Goal: Task Accomplishment & Management: Manage account settings

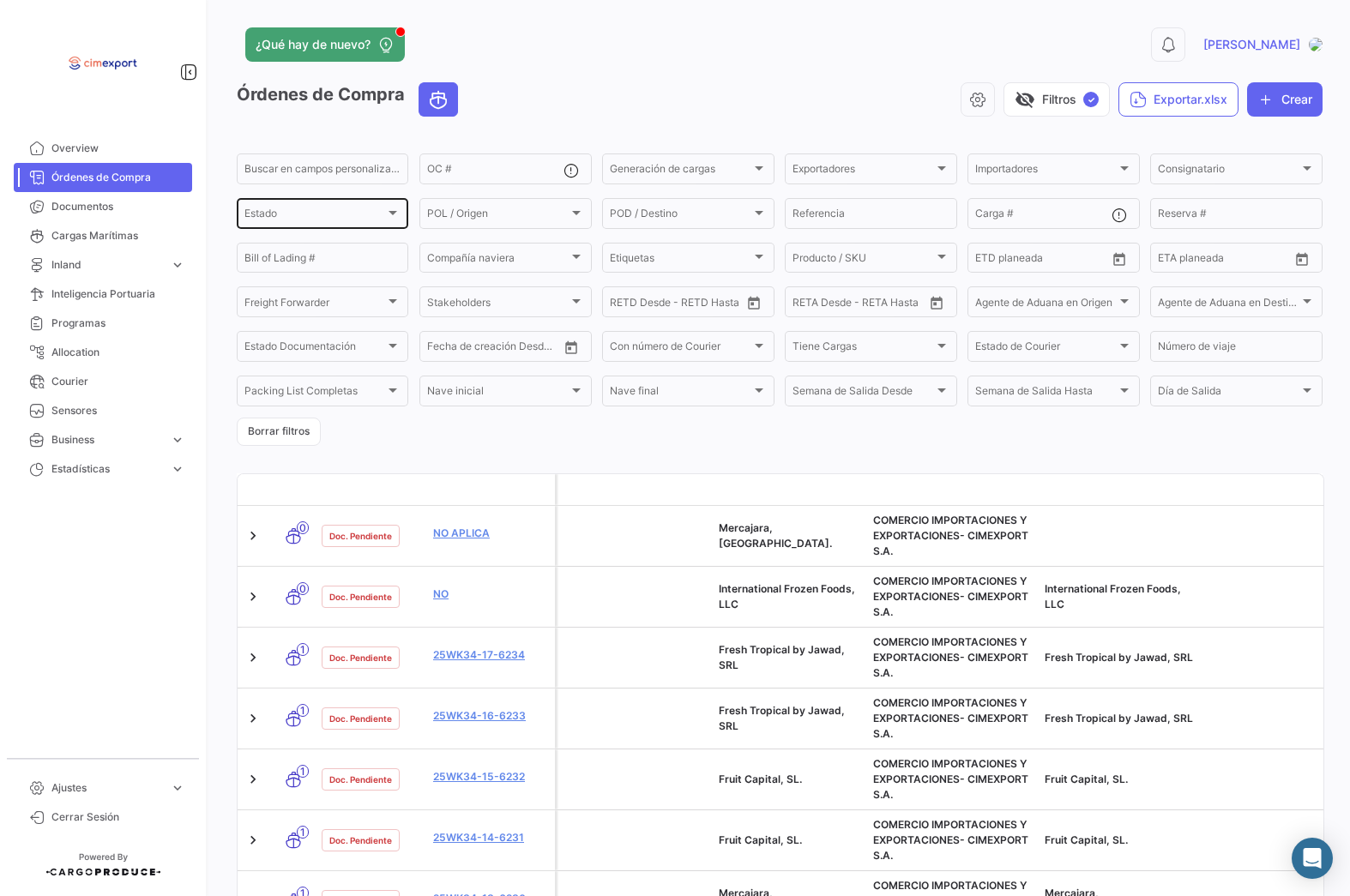
click at [369, 211] on div "Estado" at bounding box center [314, 216] width 140 height 12
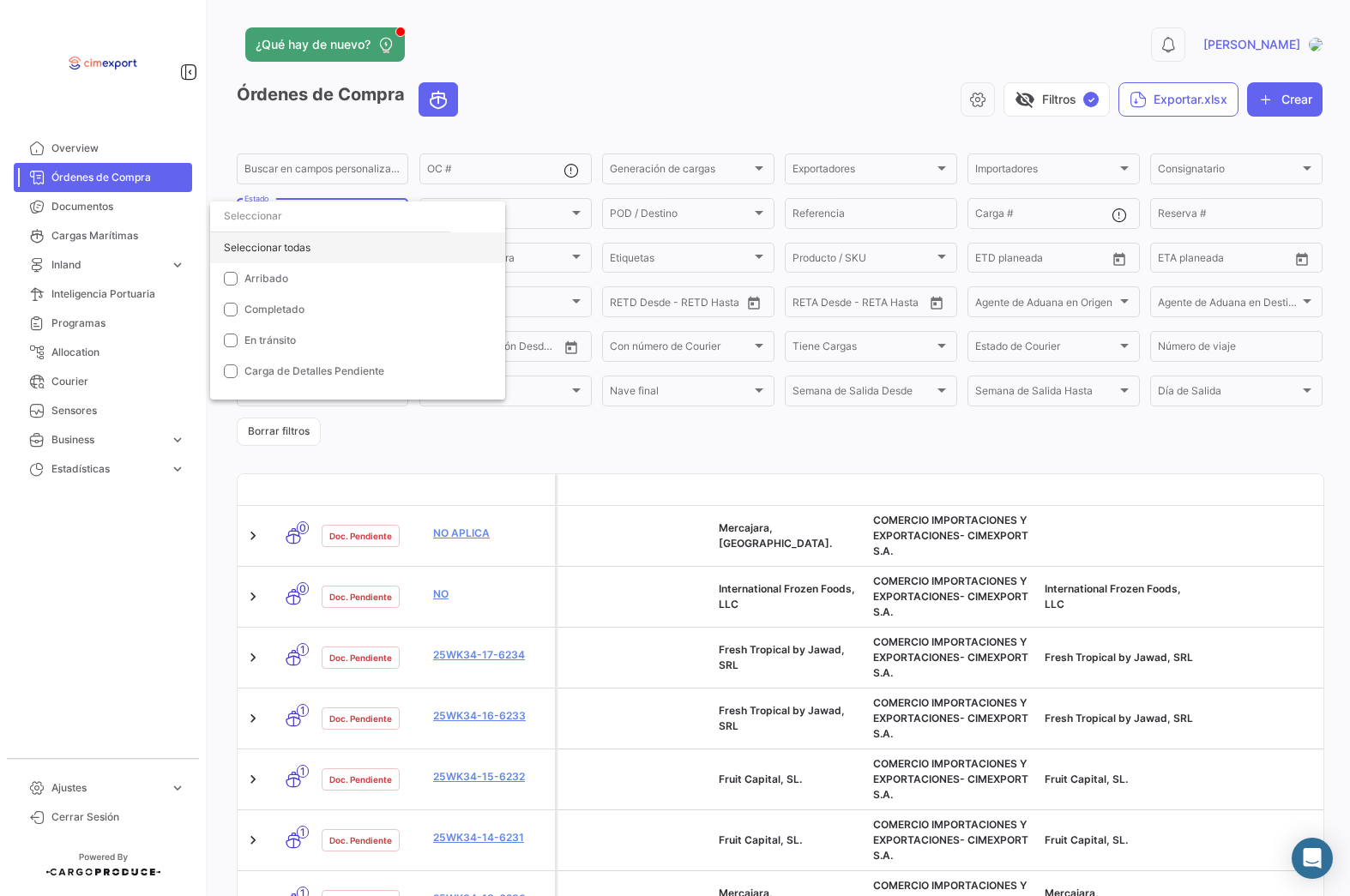
click at [252, 246] on div "Seleccionar todas" at bounding box center [357, 247] width 295 height 31
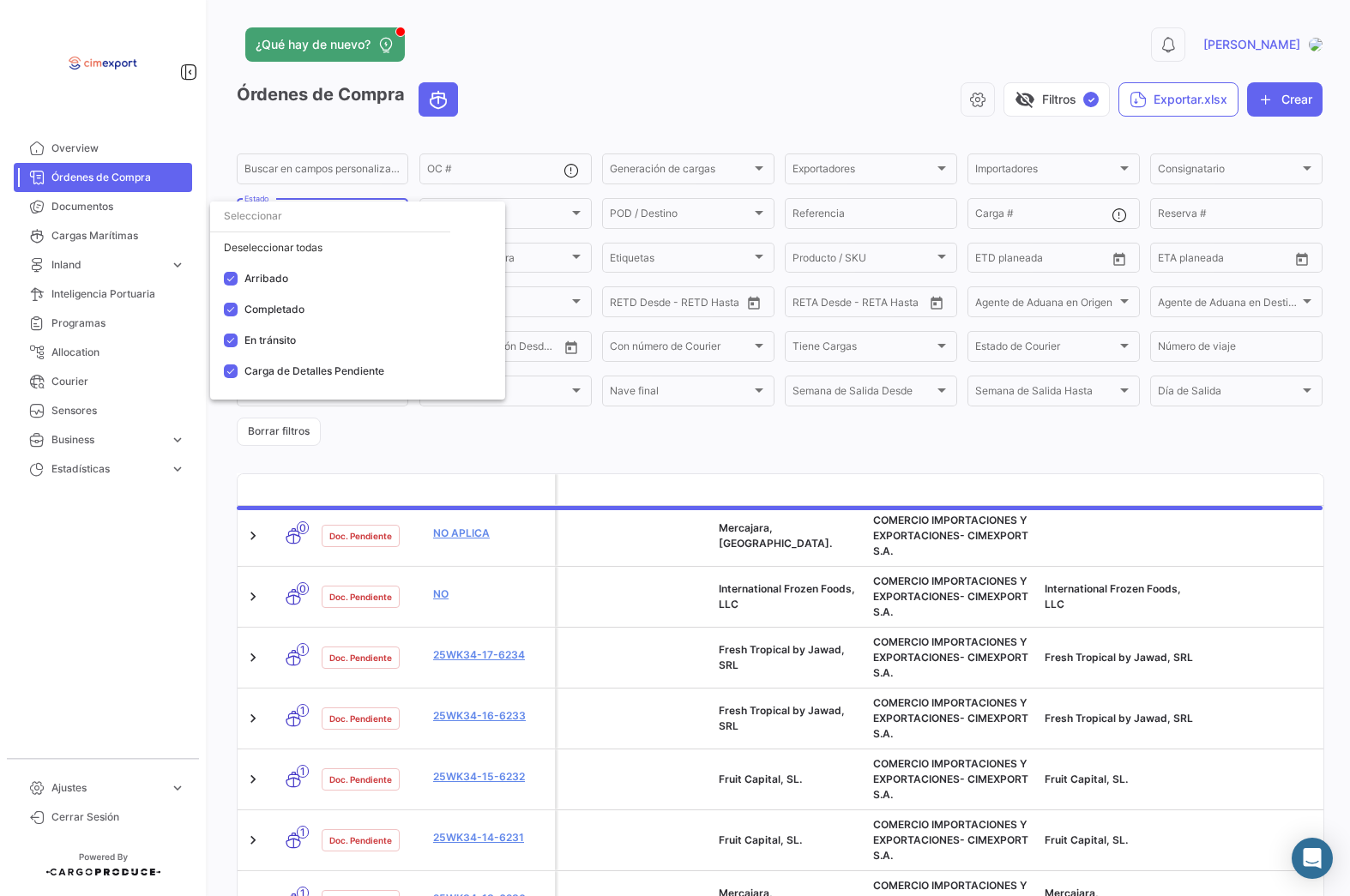
click at [778, 108] on div at bounding box center [675, 448] width 1350 height 896
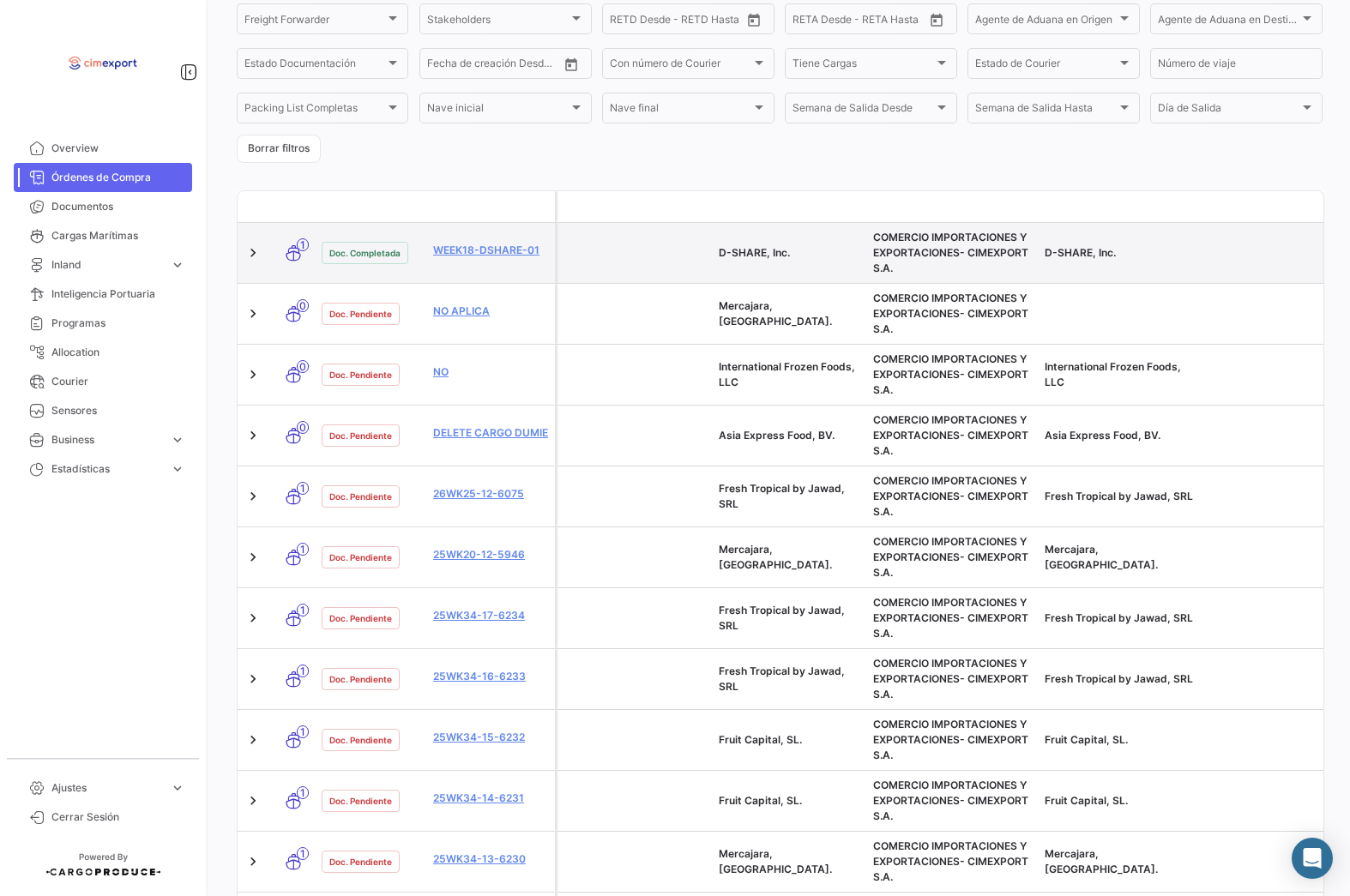
scroll to position [284, 0]
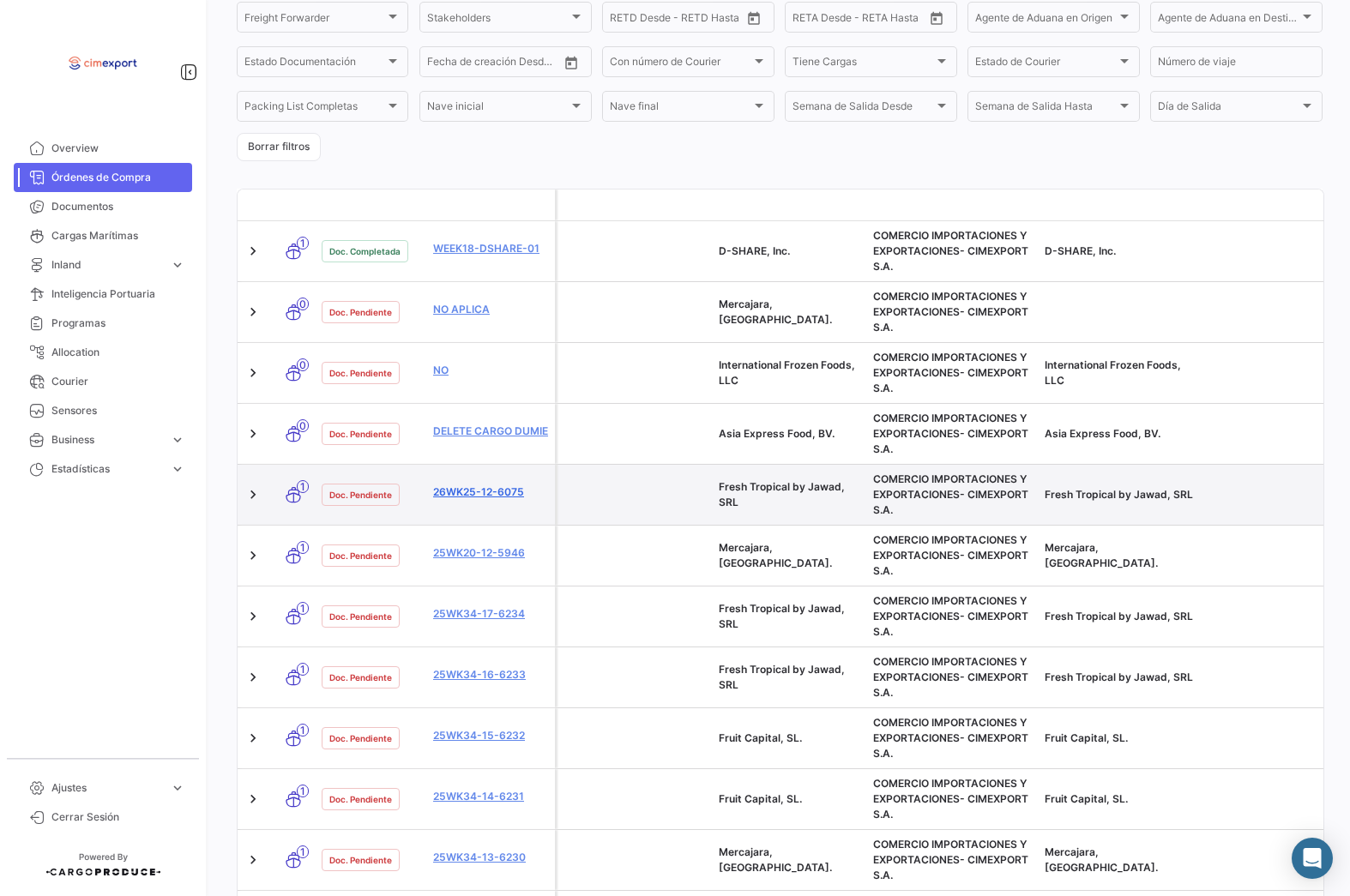
click at [469, 490] on link "26WK25-12-6075" at bounding box center [490, 492] width 115 height 15
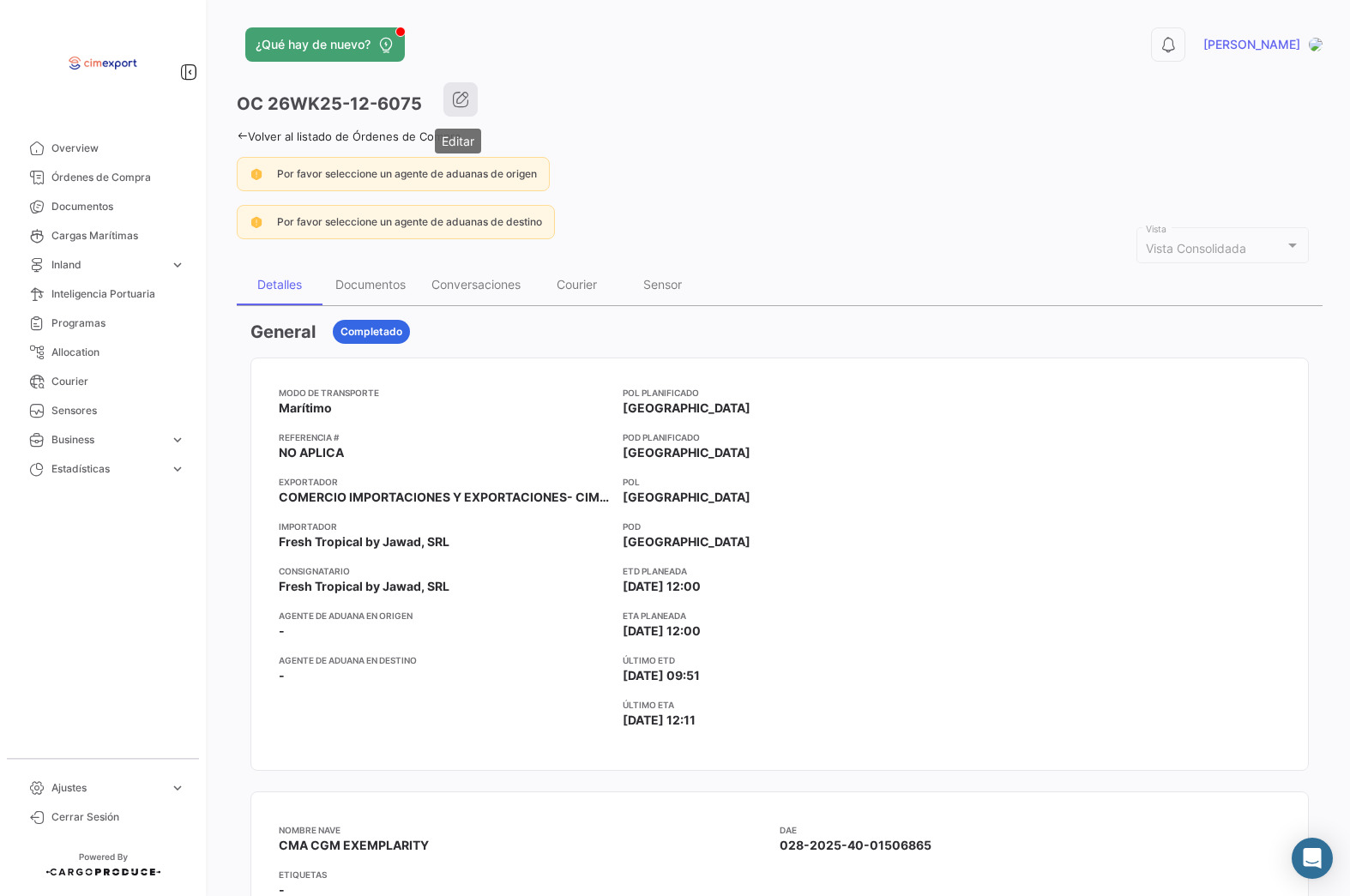
click at [466, 103] on icon "button" at bounding box center [460, 100] width 17 height 17
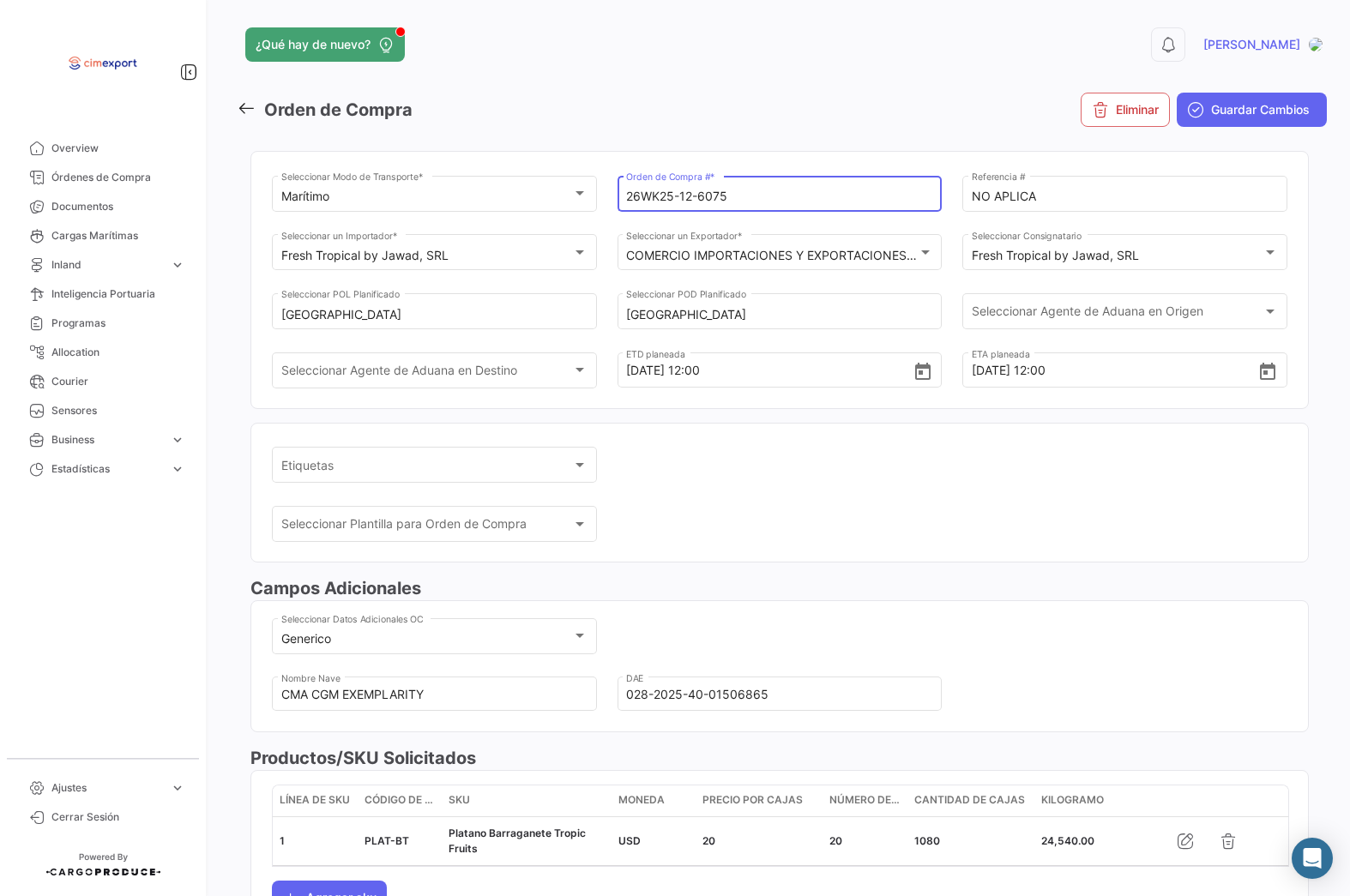
click at [637, 199] on input "26WK25-12-6075" at bounding box center [778, 196] width 307 height 14
type input "25WK25-12-6075"
click at [1229, 108] on span "Guardar Cambios" at bounding box center [1260, 110] width 99 height 17
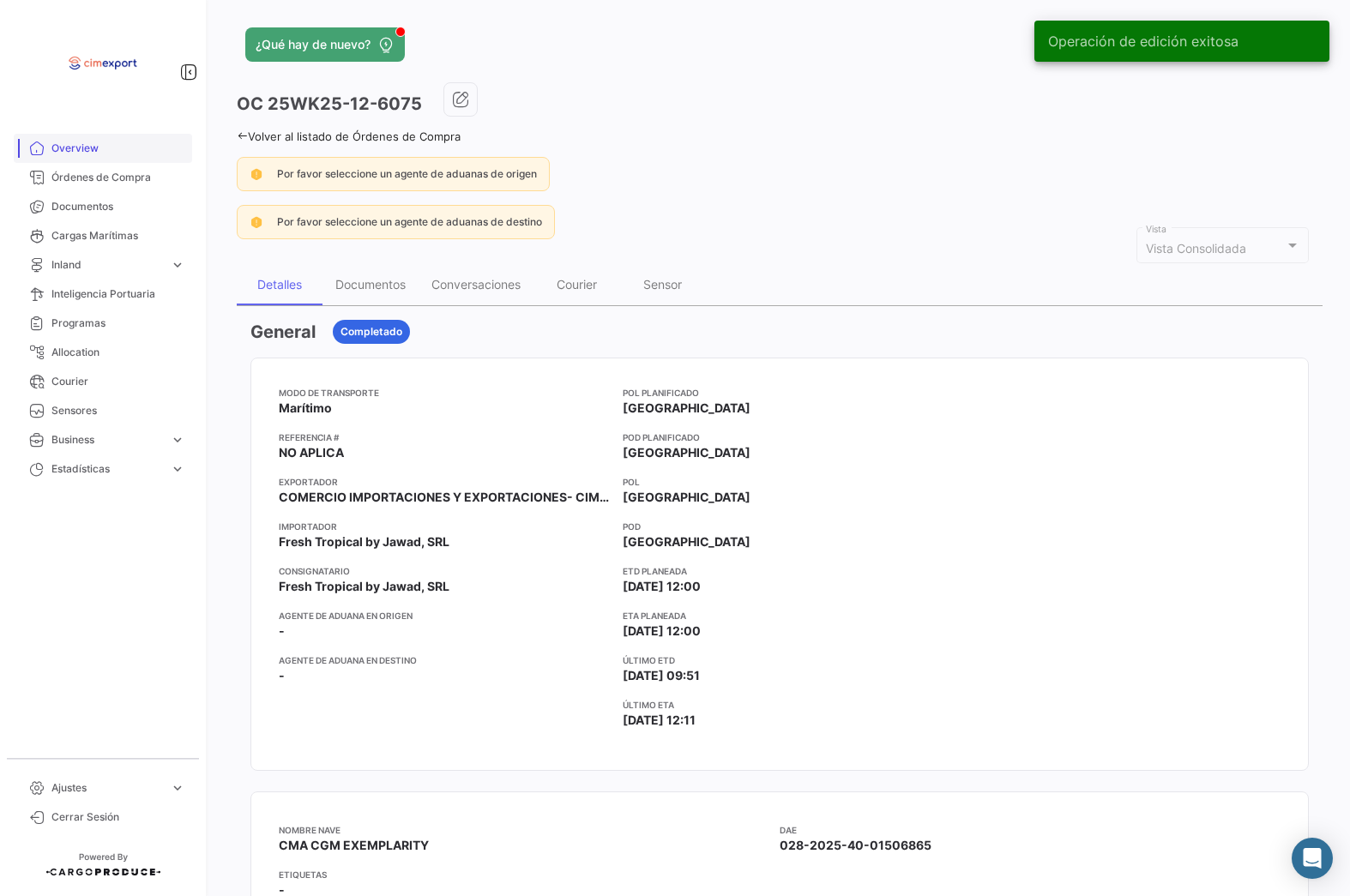
click at [84, 151] on span "Overview" at bounding box center [118, 148] width 133 height 15
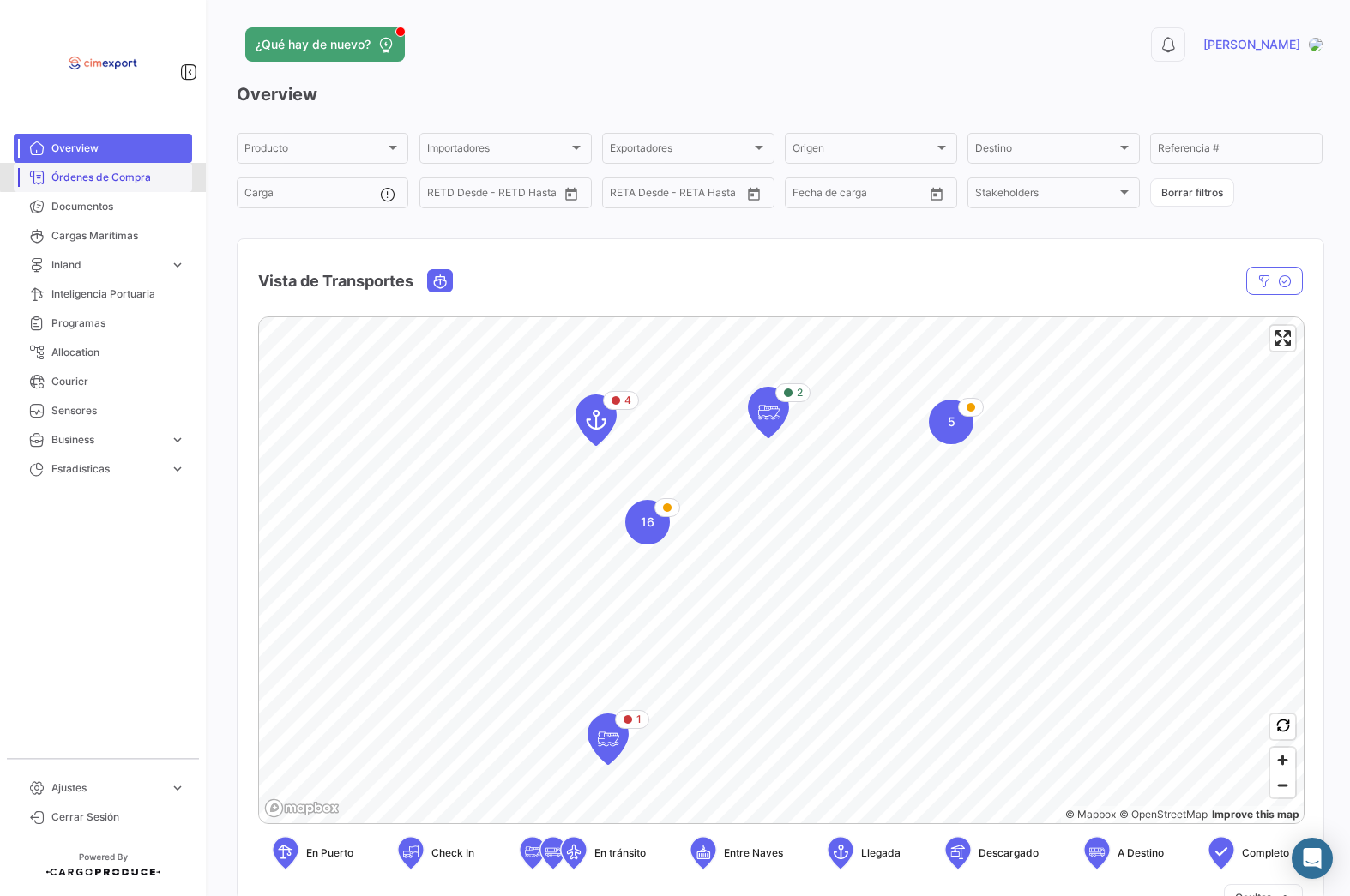
click at [104, 177] on span "Órdenes de Compra" at bounding box center [118, 178] width 133 height 15
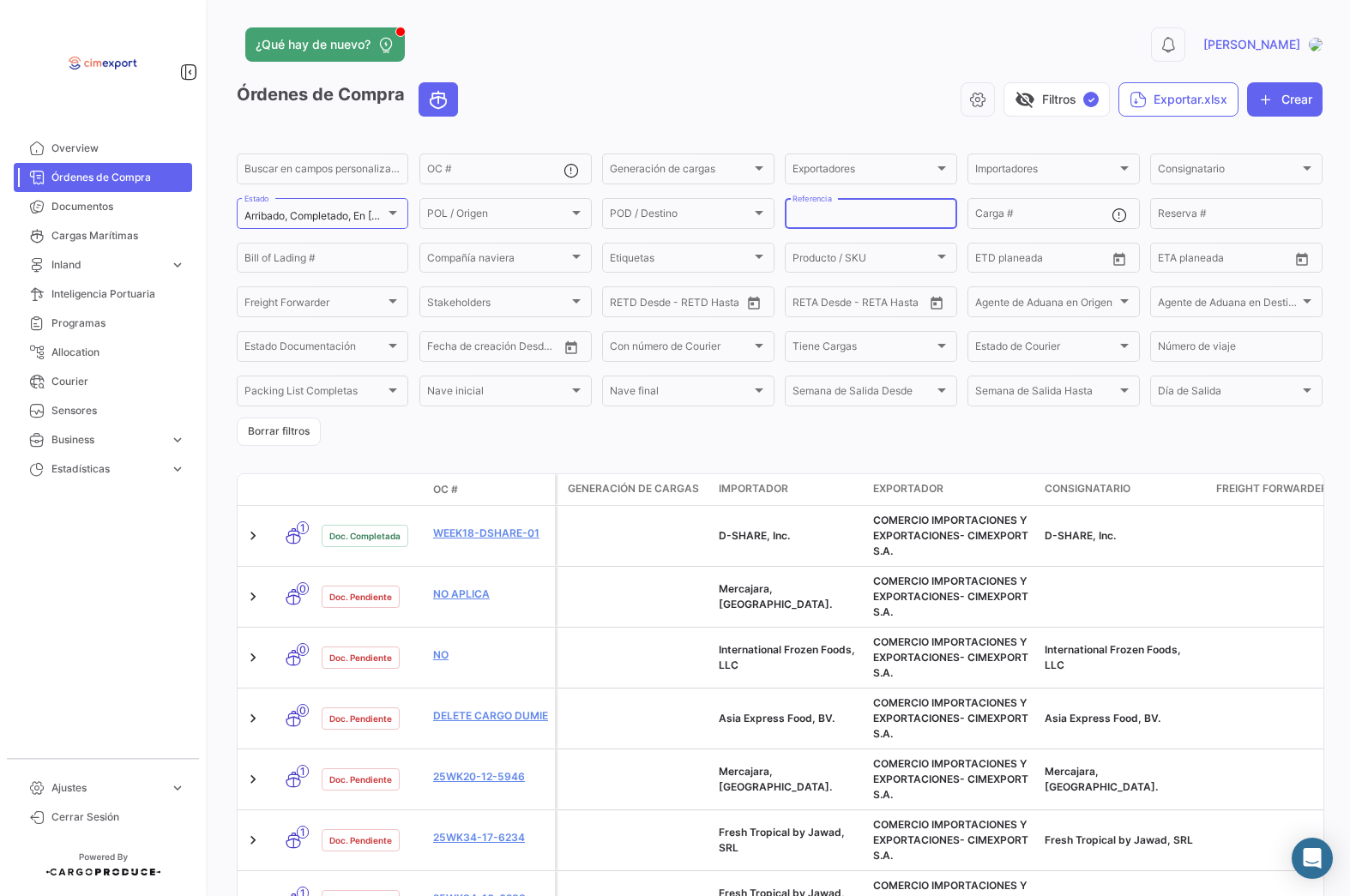
click at [859, 214] on input "Referencia" at bounding box center [869, 216] width 156 height 12
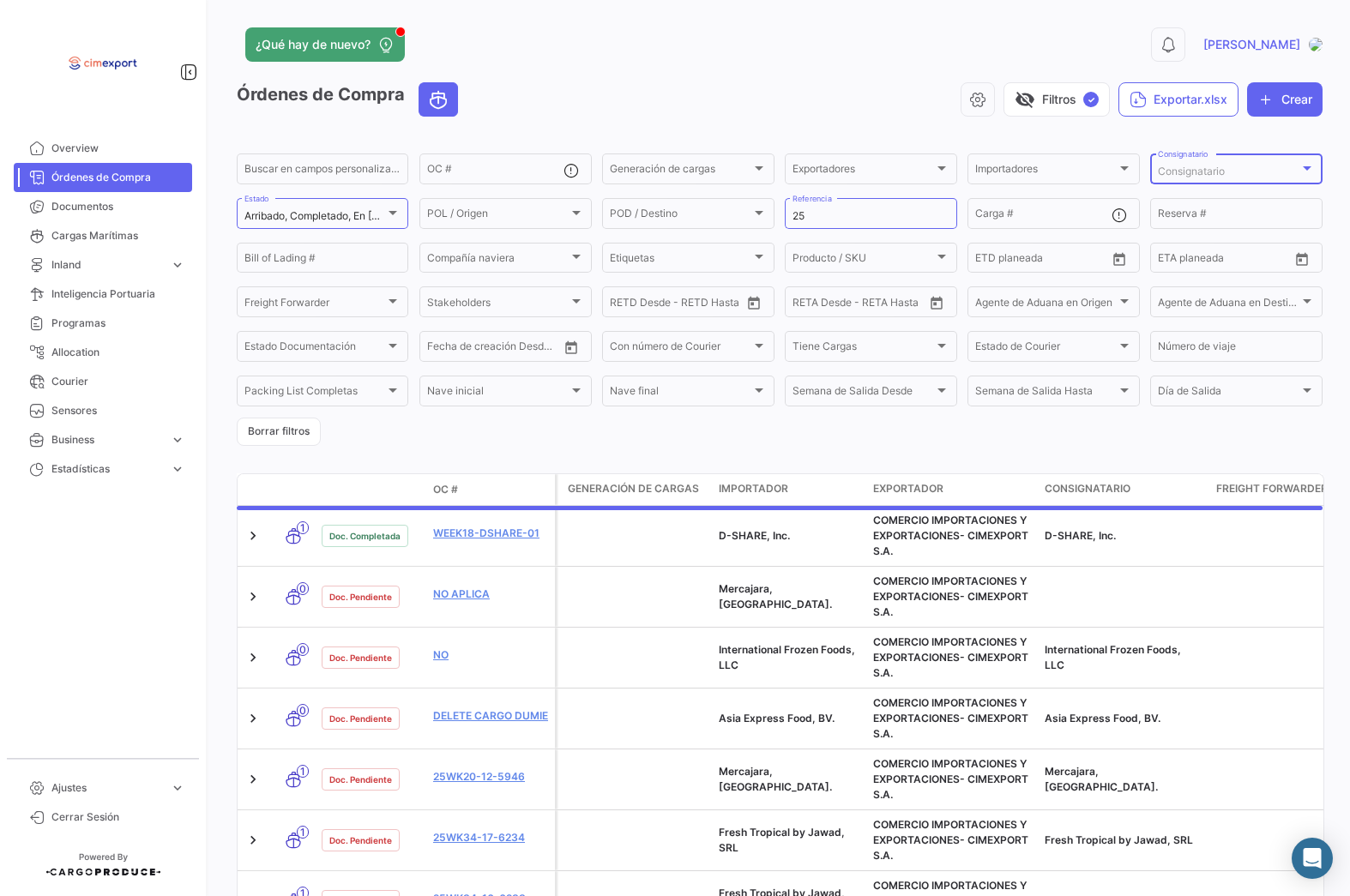
click at [1236, 172] on div "Consignatario" at bounding box center [1227, 171] width 140 height 12
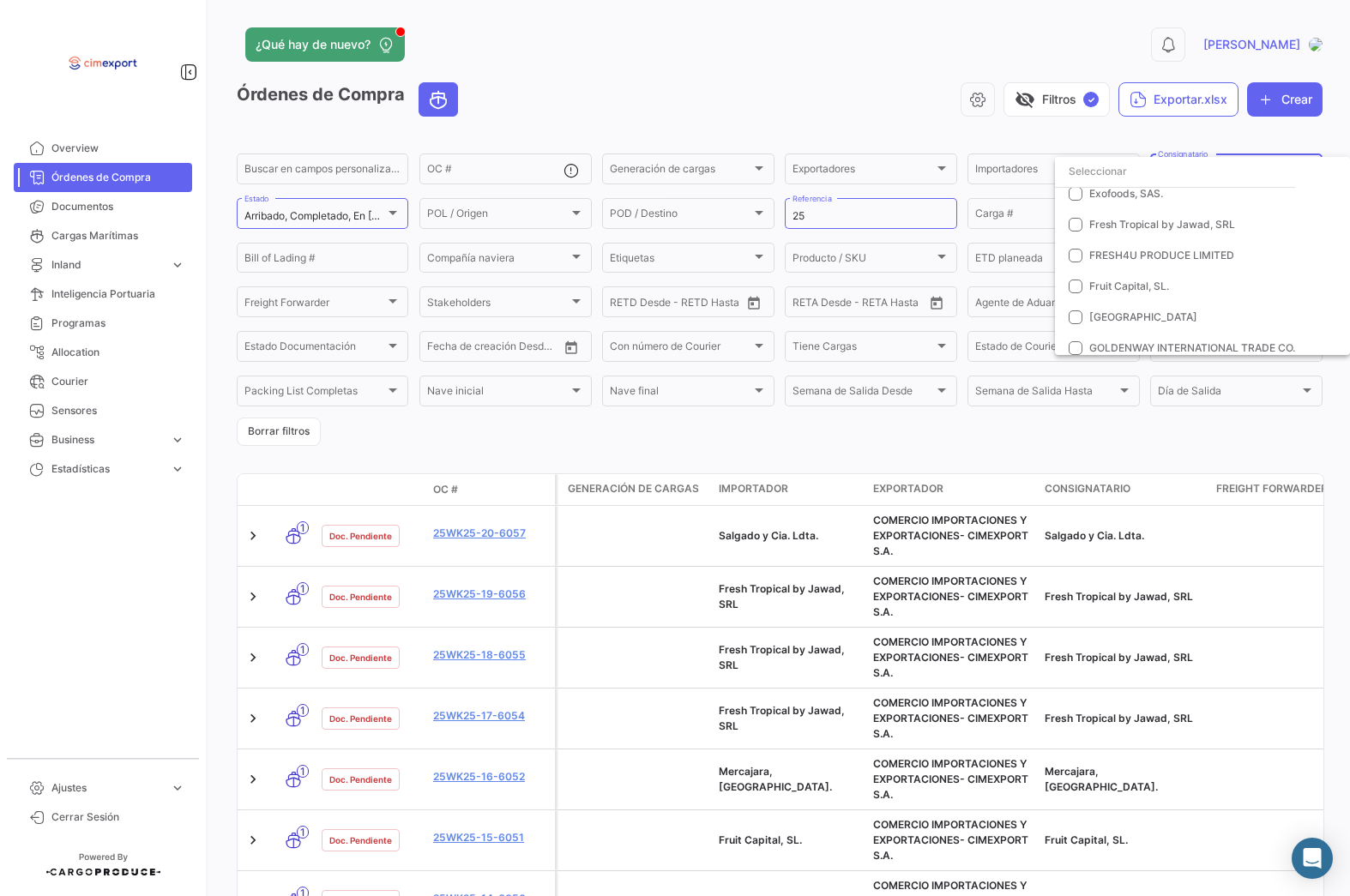
scroll to position [229, 0]
click at [1151, 220] on span "Fresh Tropical by Jawad, SRL" at bounding box center [1161, 220] width 146 height 13
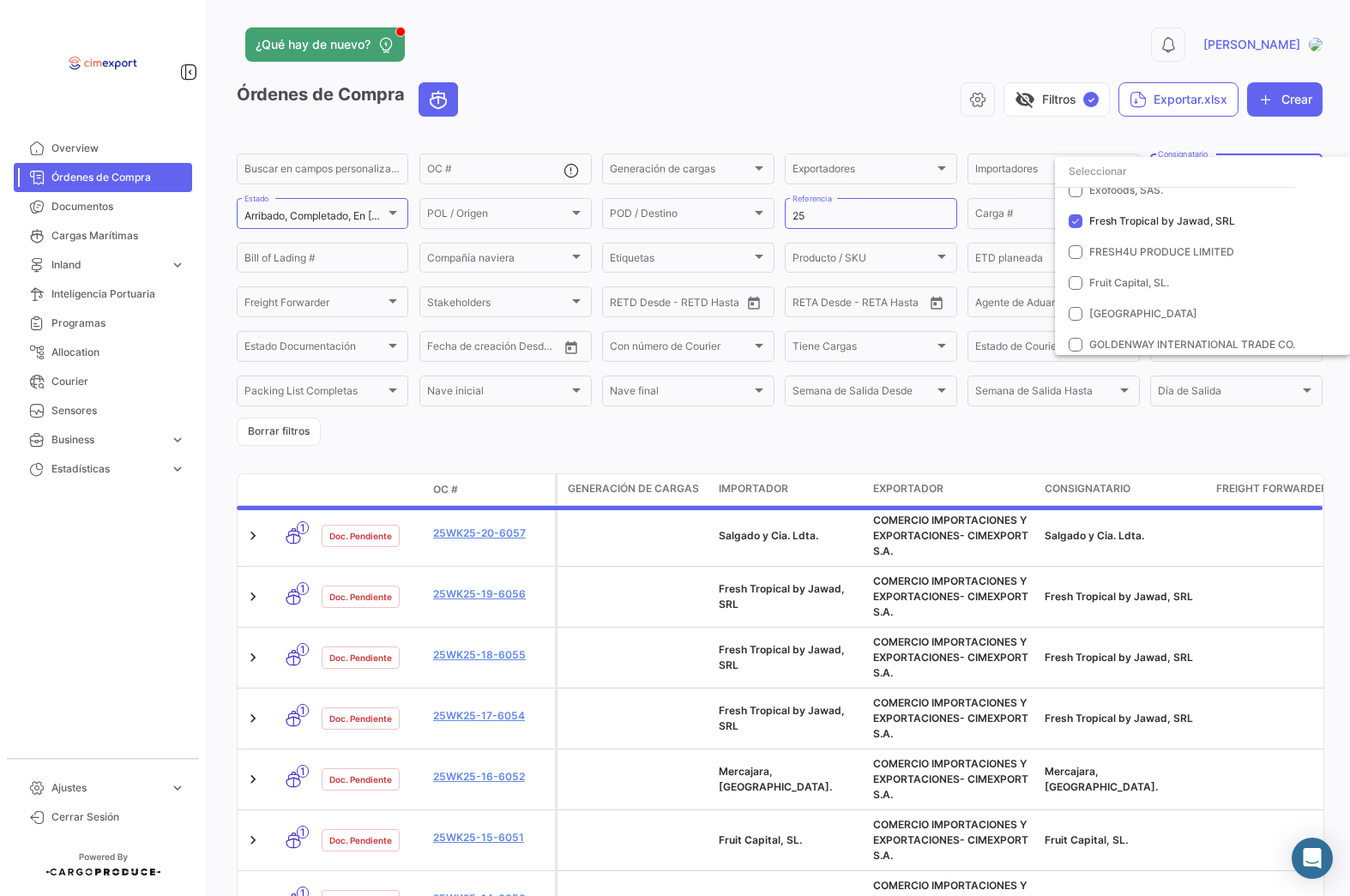
click at [899, 108] on div at bounding box center [675, 448] width 1350 height 896
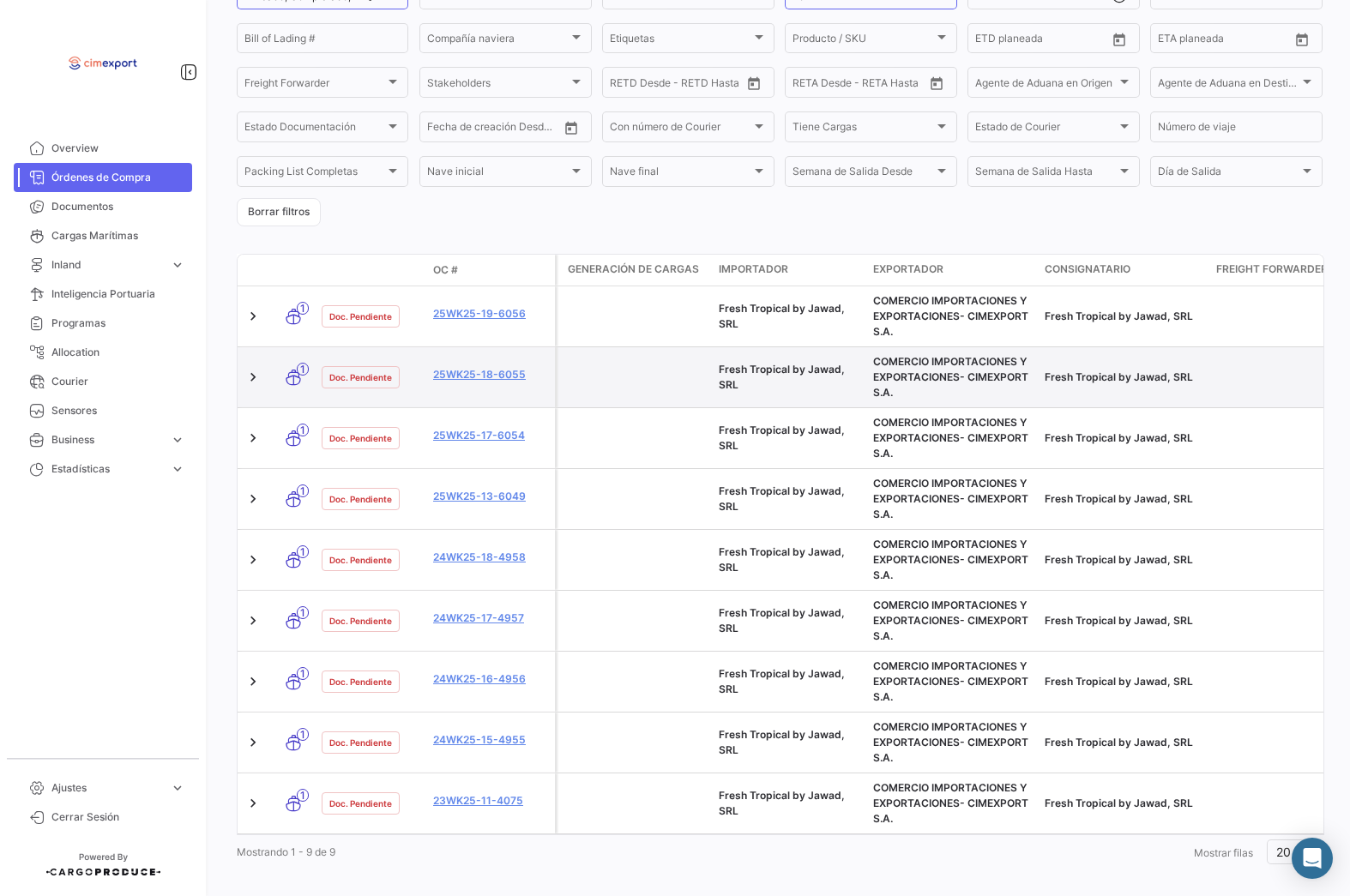
scroll to position [228, 0]
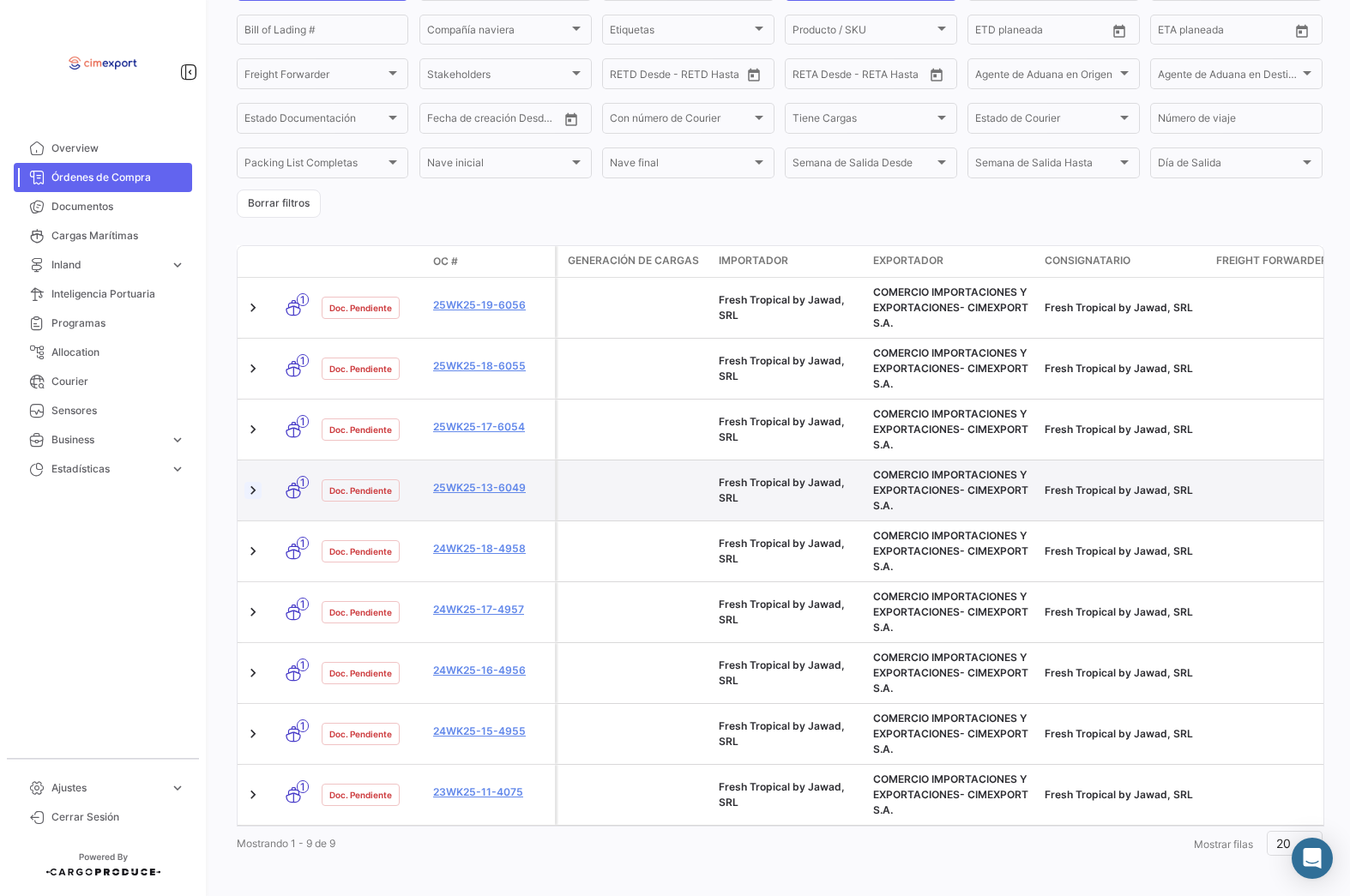
click at [247, 489] on link at bounding box center [253, 490] width 17 height 17
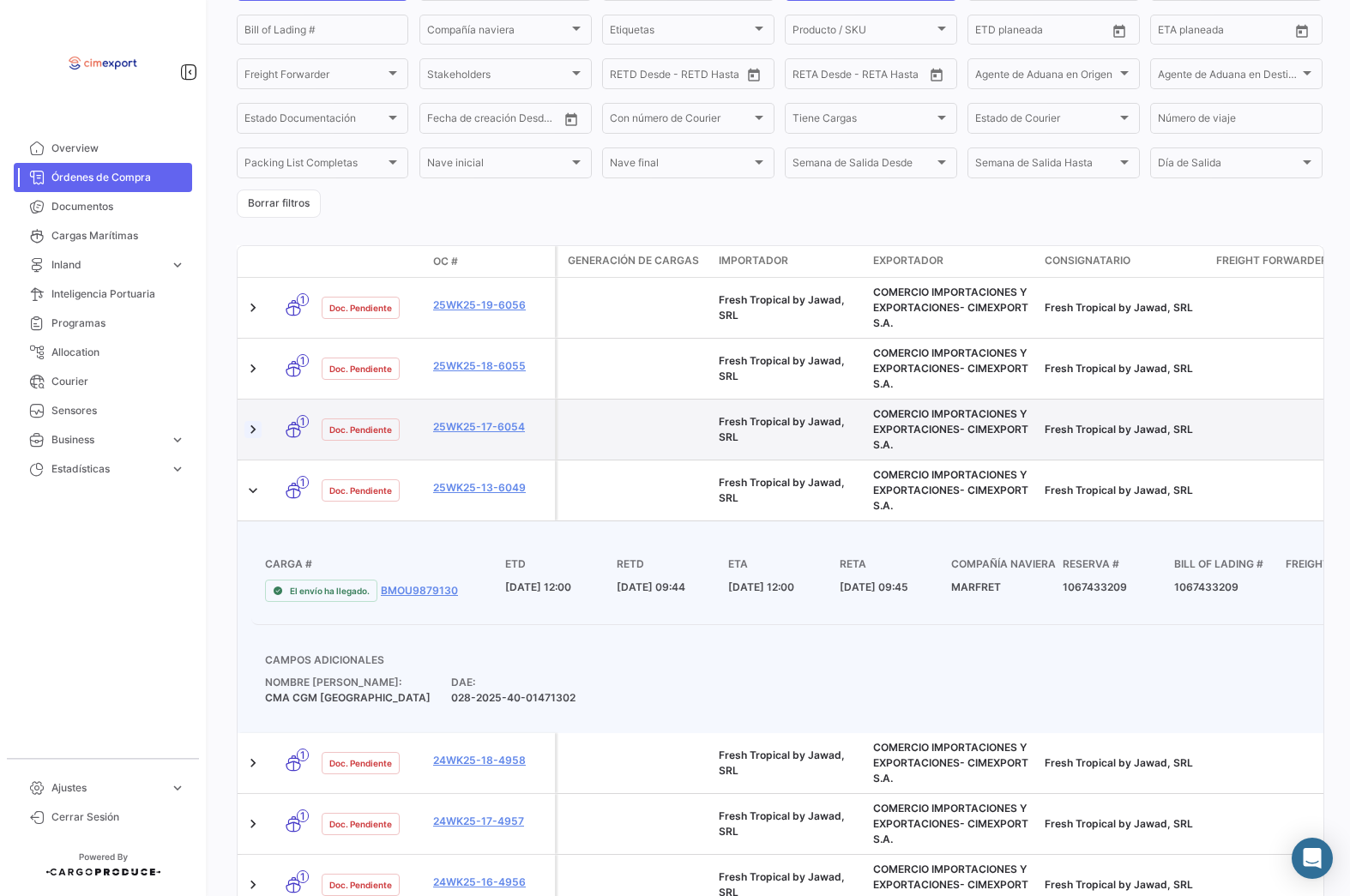
click at [256, 432] on link at bounding box center [253, 429] width 17 height 17
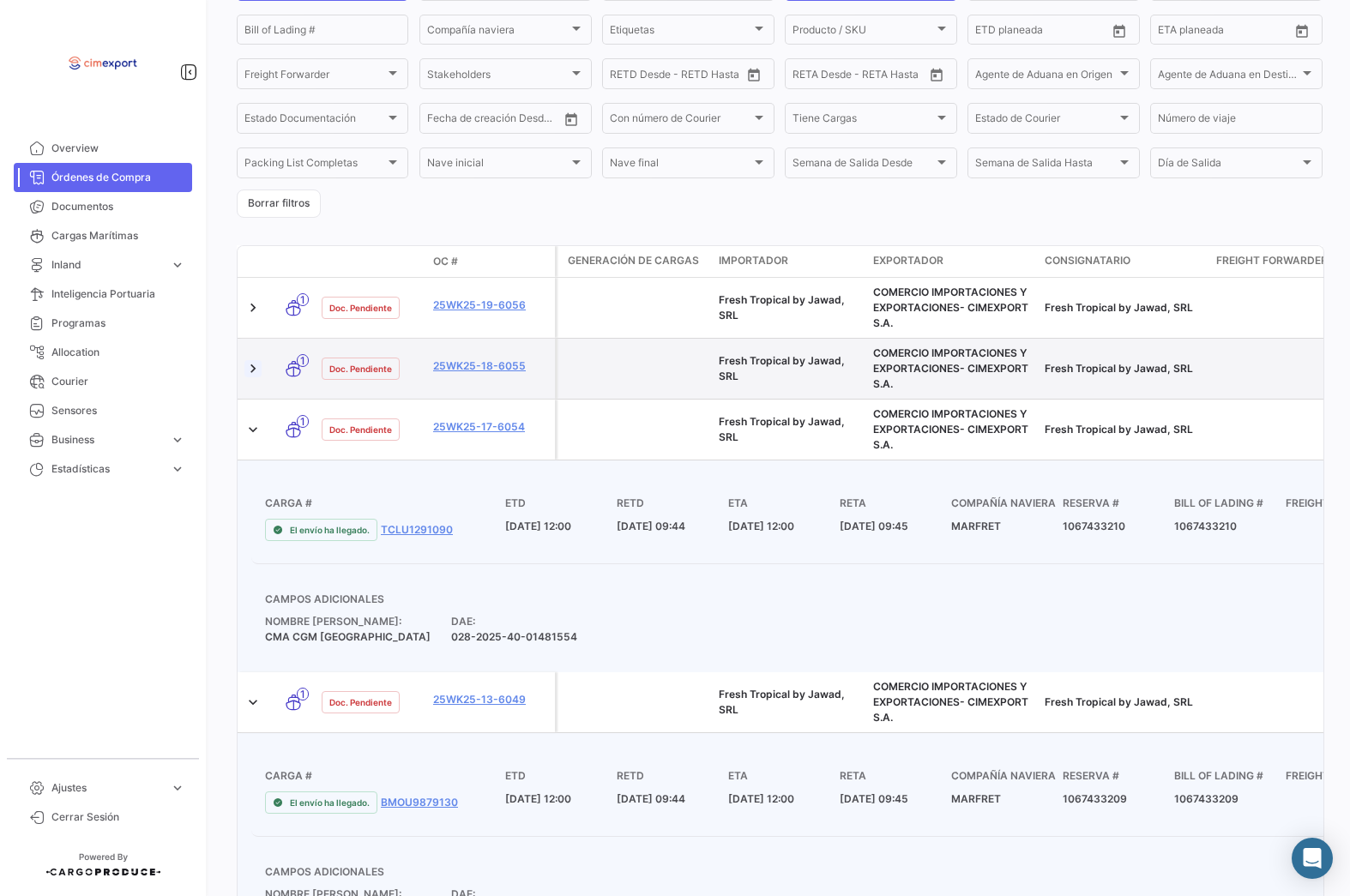
click at [251, 364] on link at bounding box center [253, 368] width 17 height 17
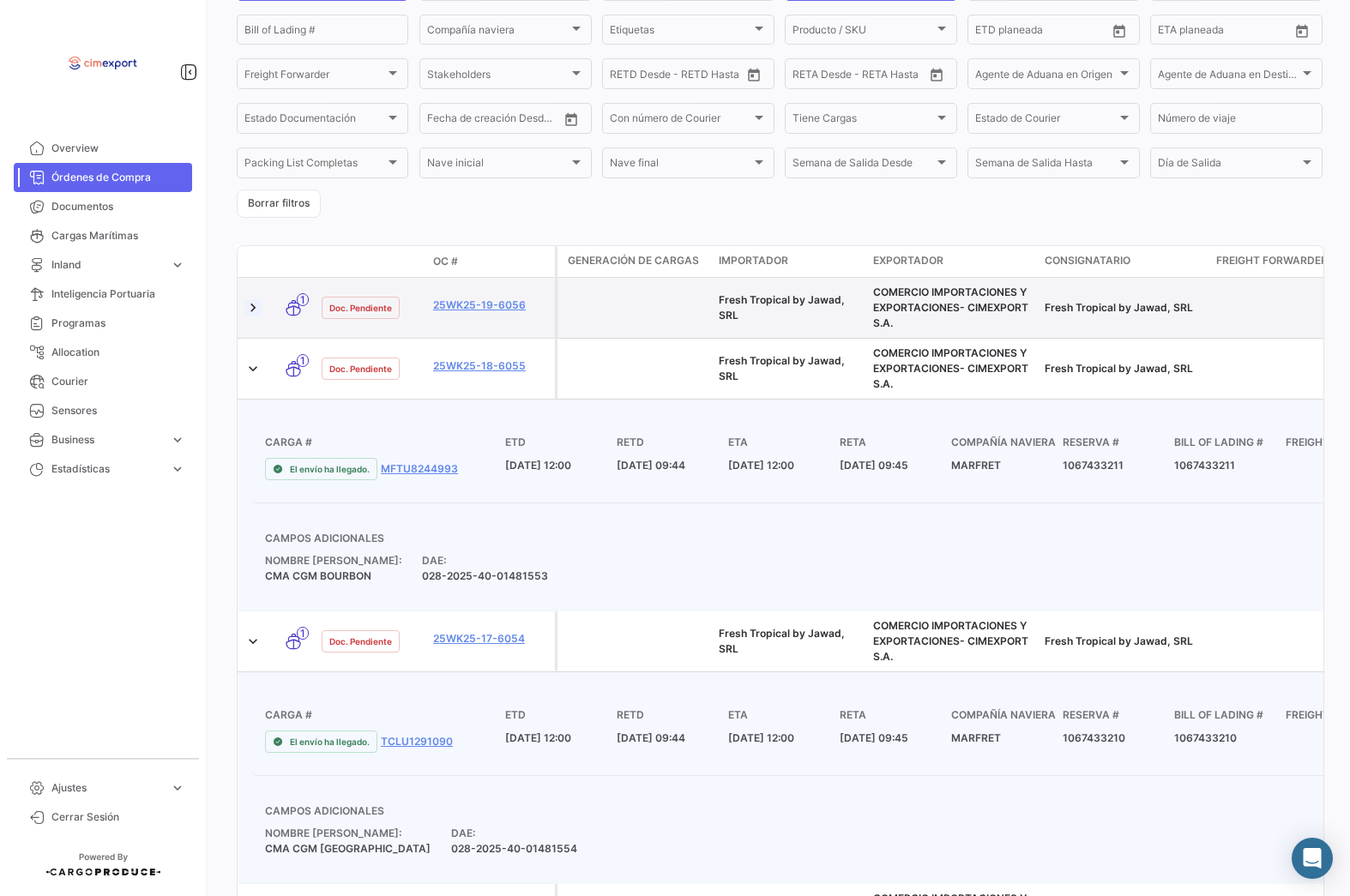
click at [252, 311] on link at bounding box center [253, 307] width 17 height 17
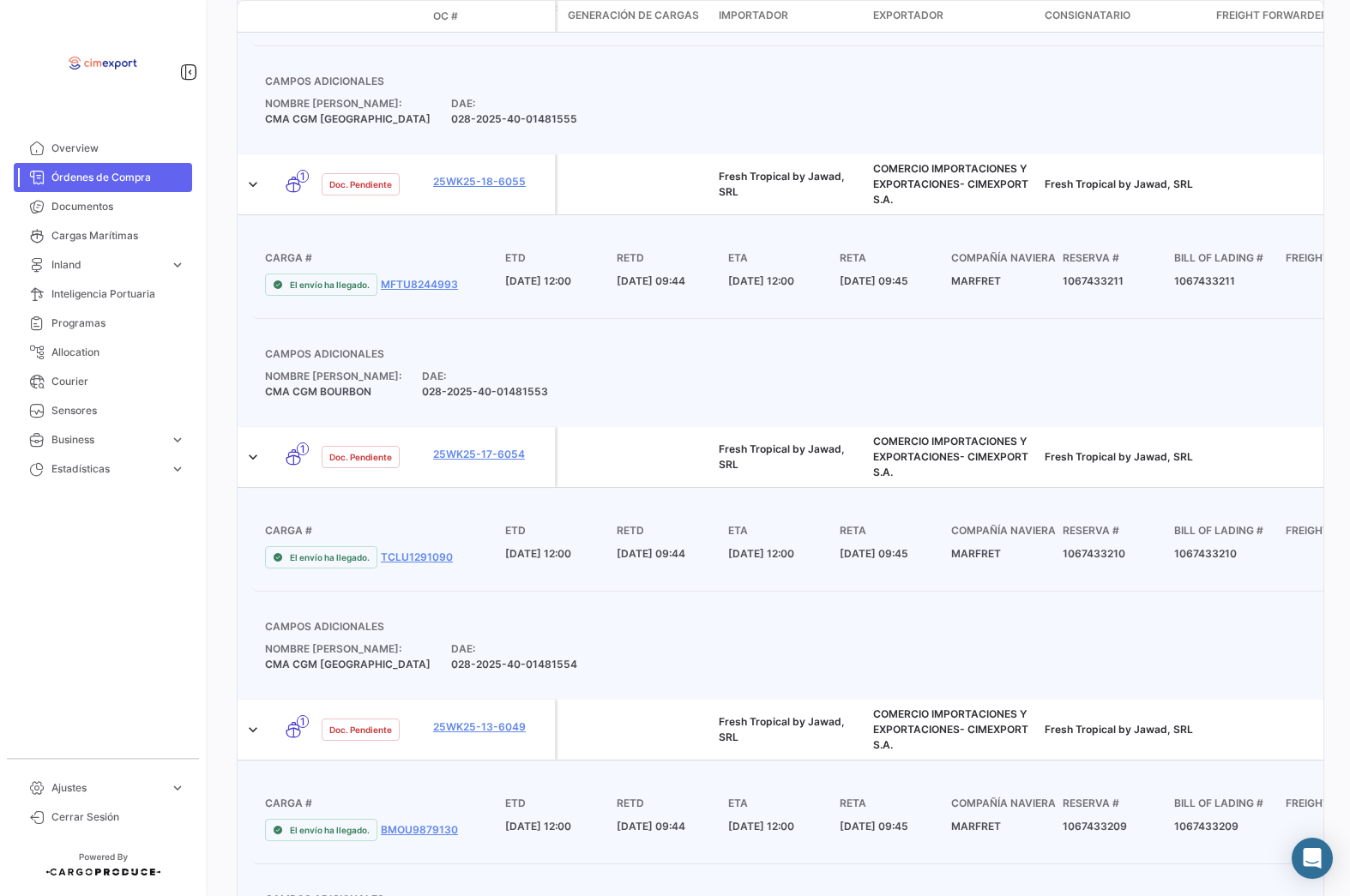
scroll to position [0, 0]
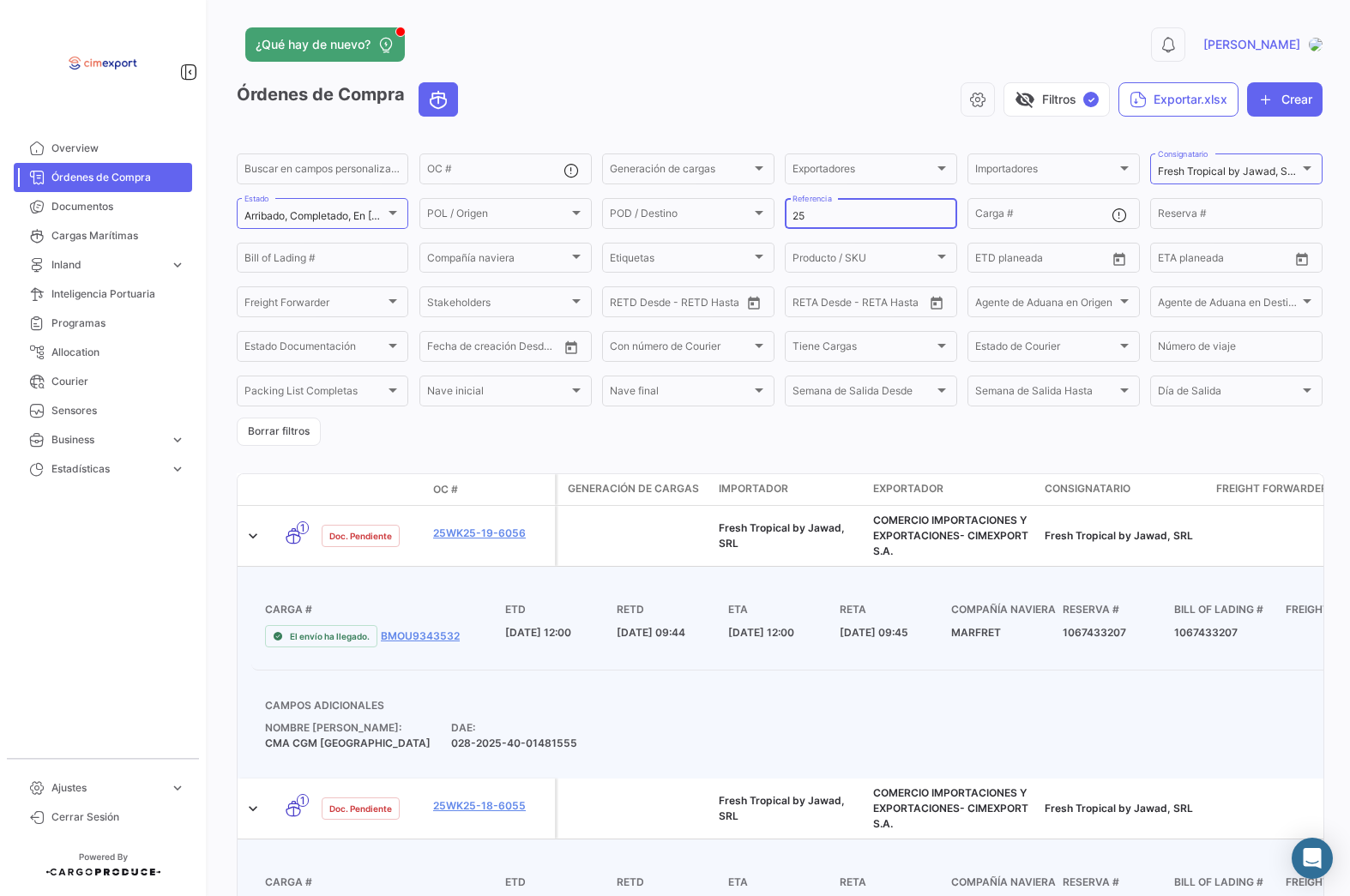
click at [866, 211] on input "25" at bounding box center [869, 216] width 156 height 12
type input "2"
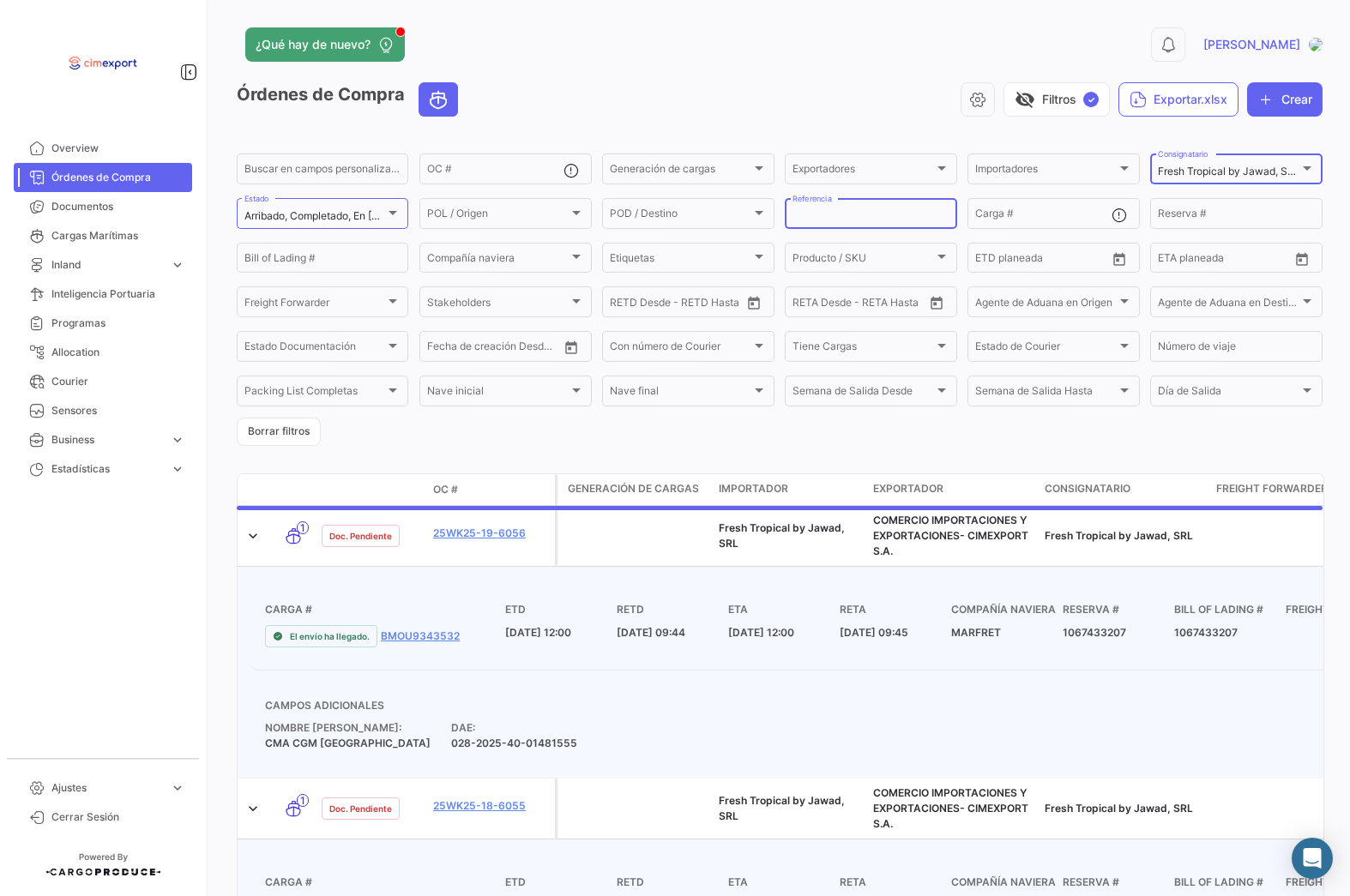
click at [1249, 162] on div "Fresh Tropical by Jawad, SRL Consignatario" at bounding box center [1235, 167] width 156 height 34
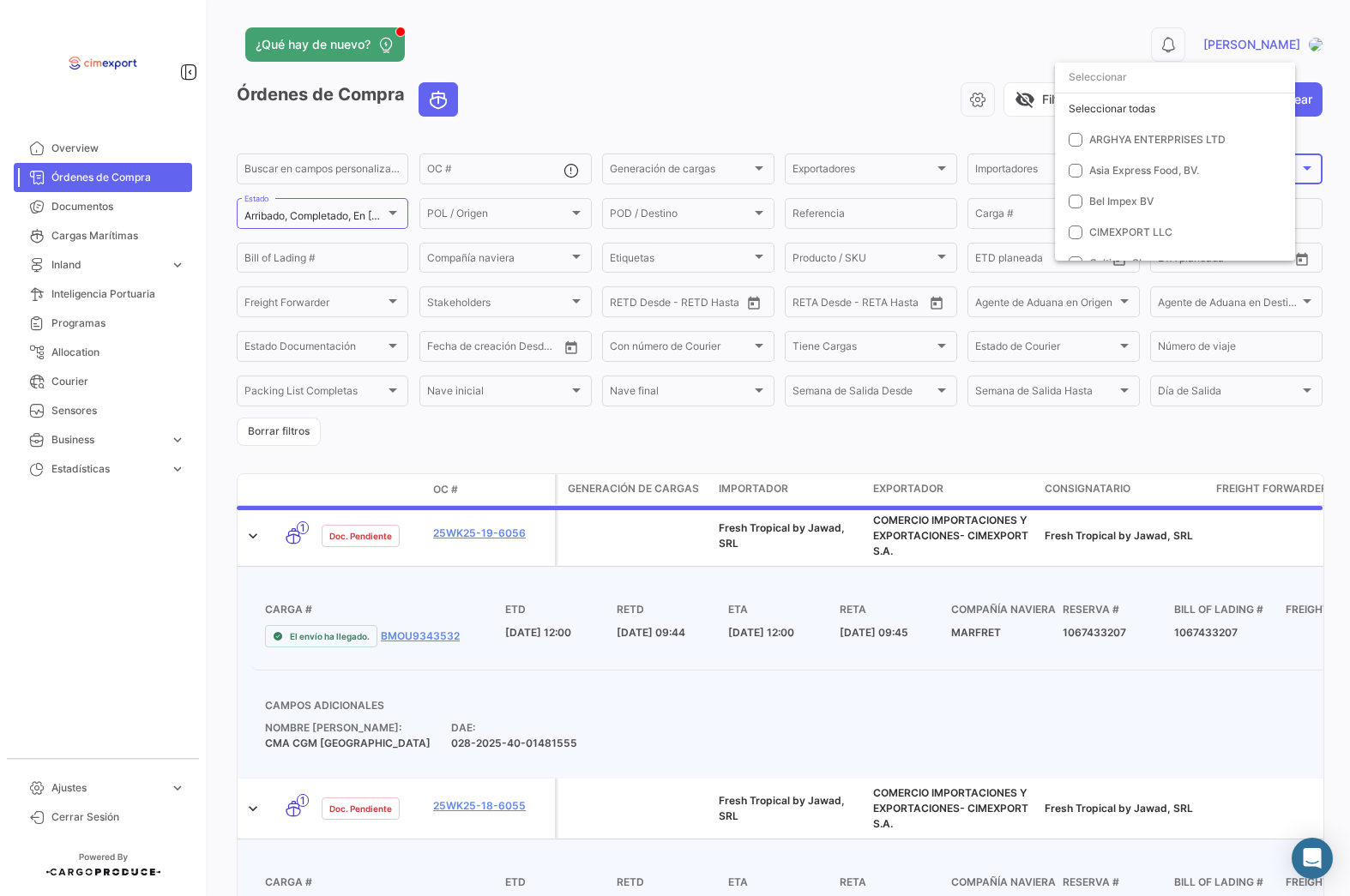
scroll to position [234, 0]
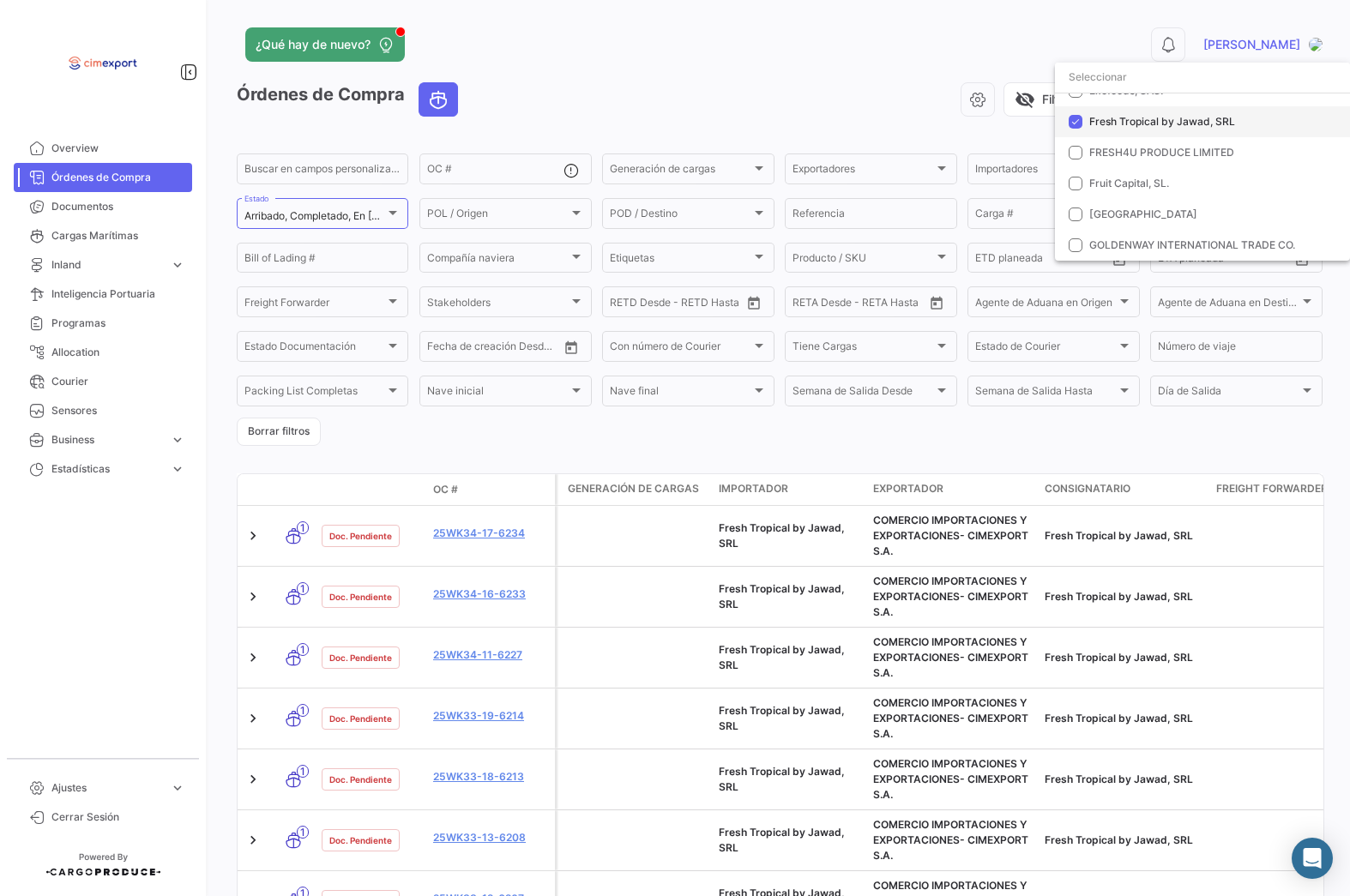
click at [1077, 125] on mat-pseudo-checkbox at bounding box center [1075, 122] width 14 height 14
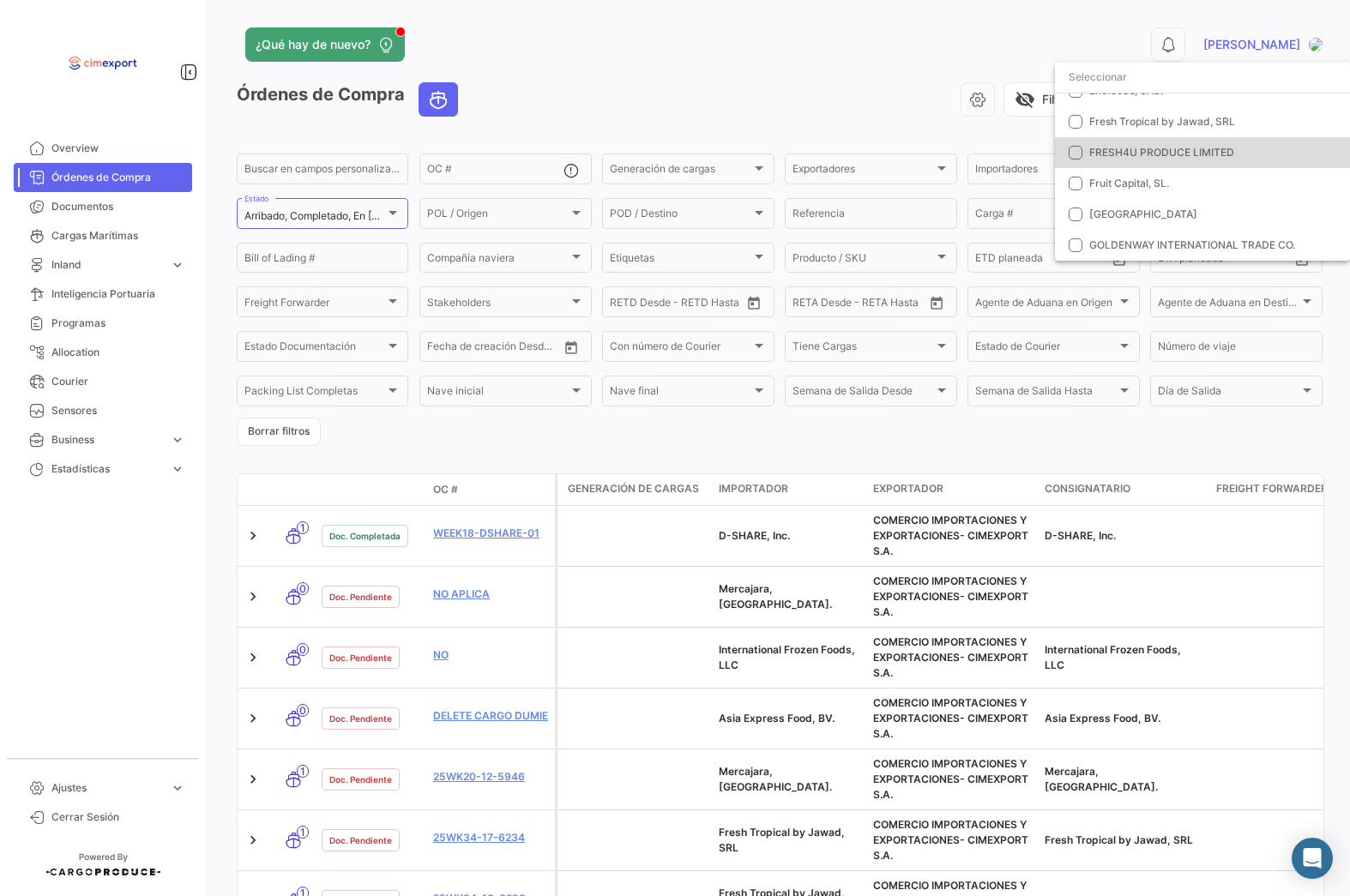
click at [1074, 149] on mat-pseudo-checkbox at bounding box center [1075, 153] width 14 height 14
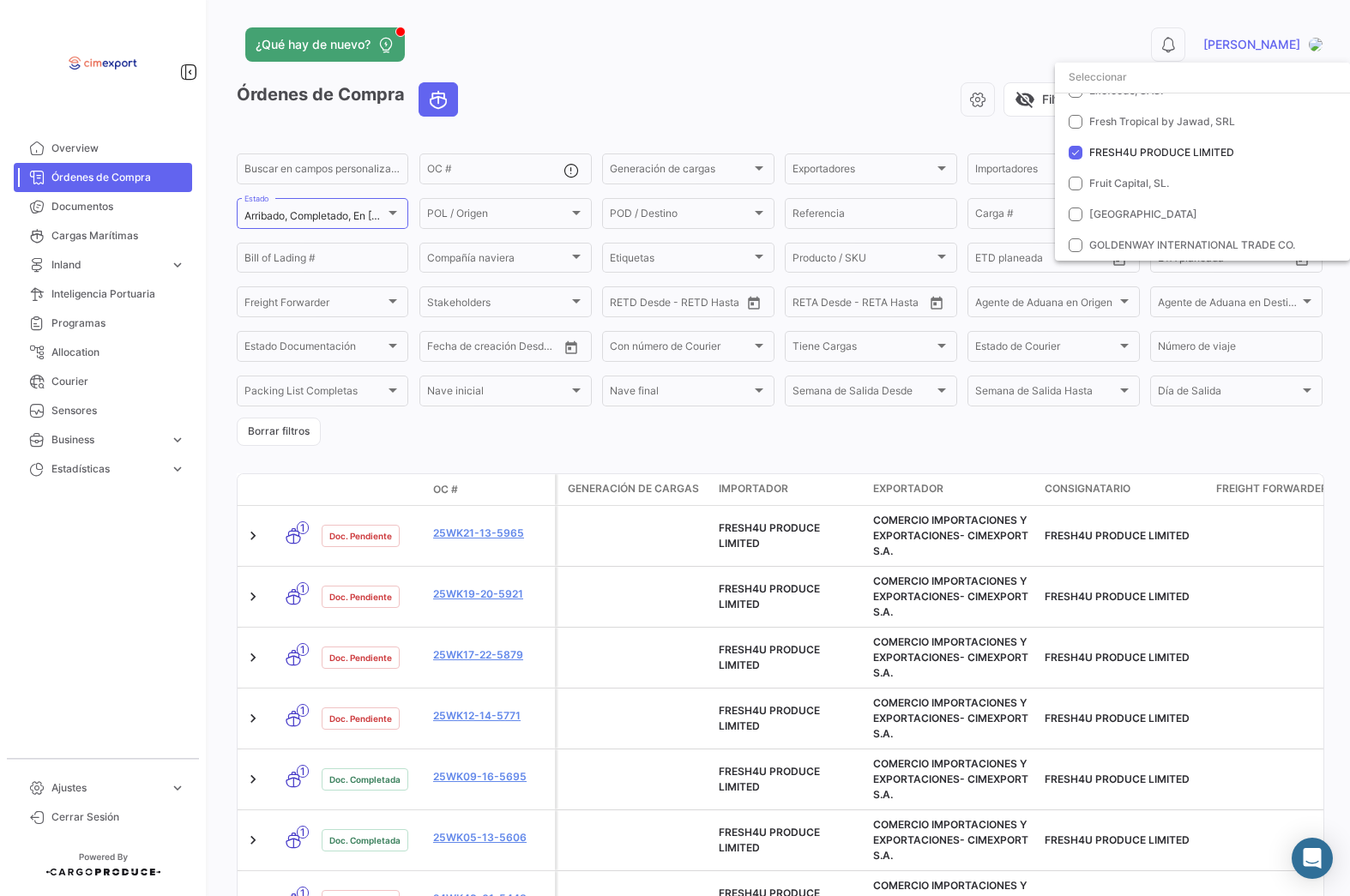
click at [796, 96] on div at bounding box center [675, 448] width 1350 height 896
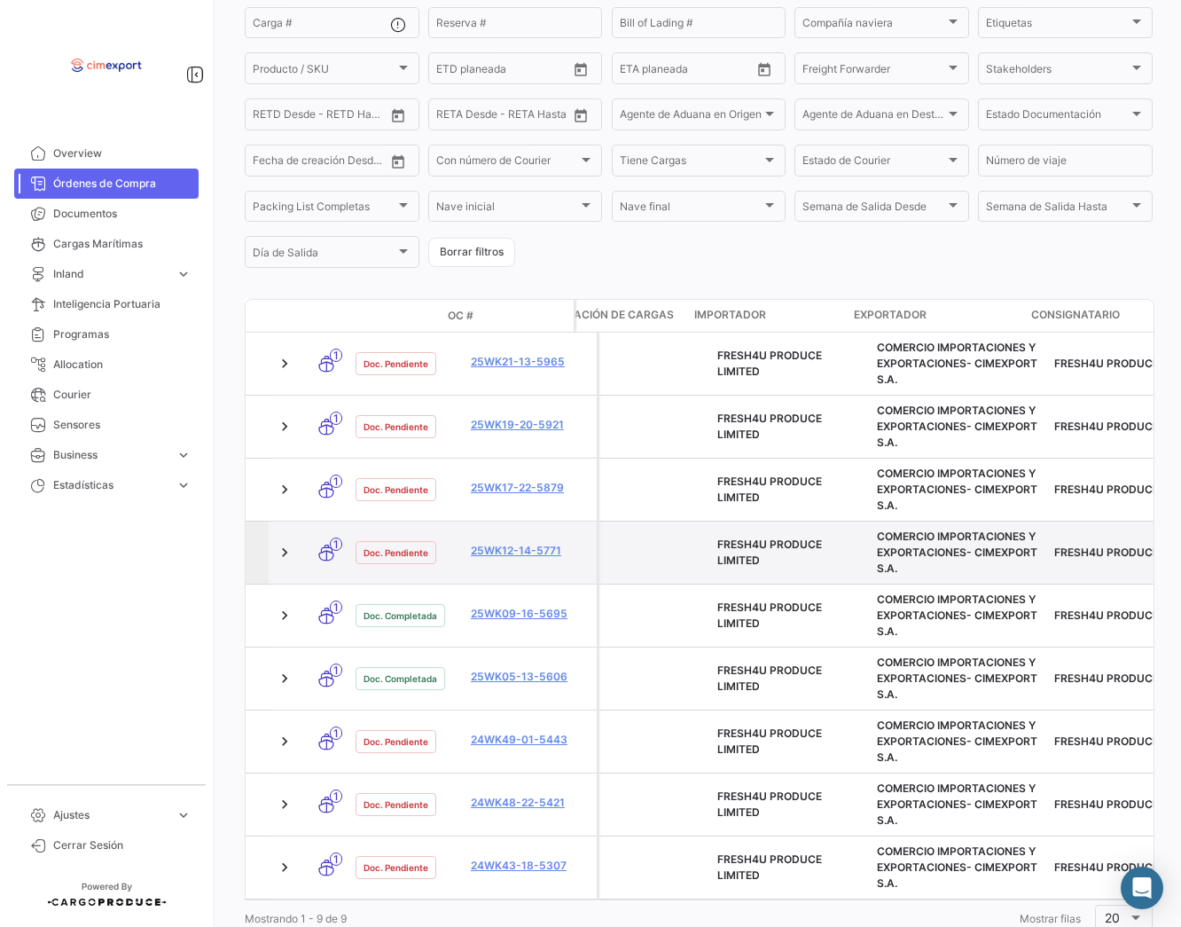
scroll to position [0, 0]
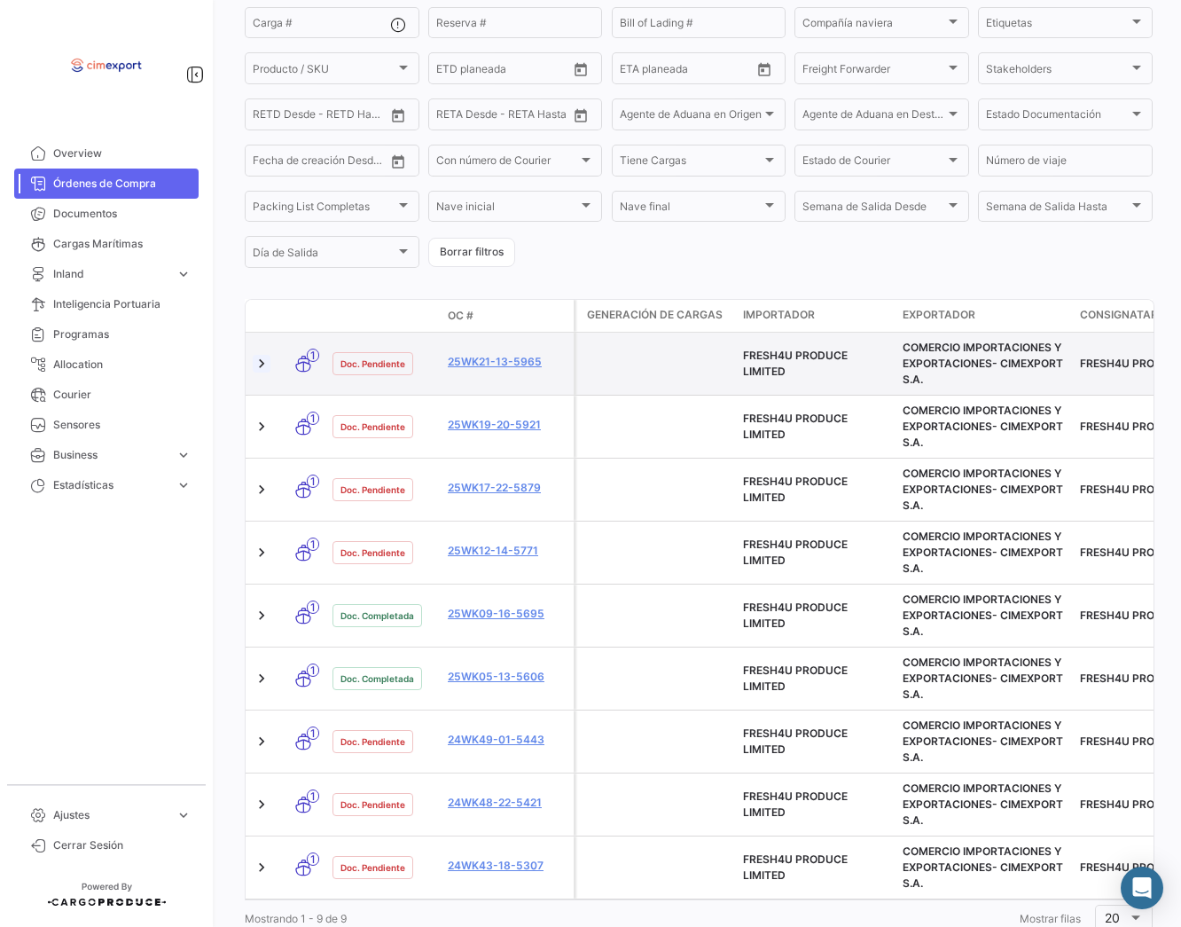
click at [260, 364] on link at bounding box center [262, 364] width 18 height 18
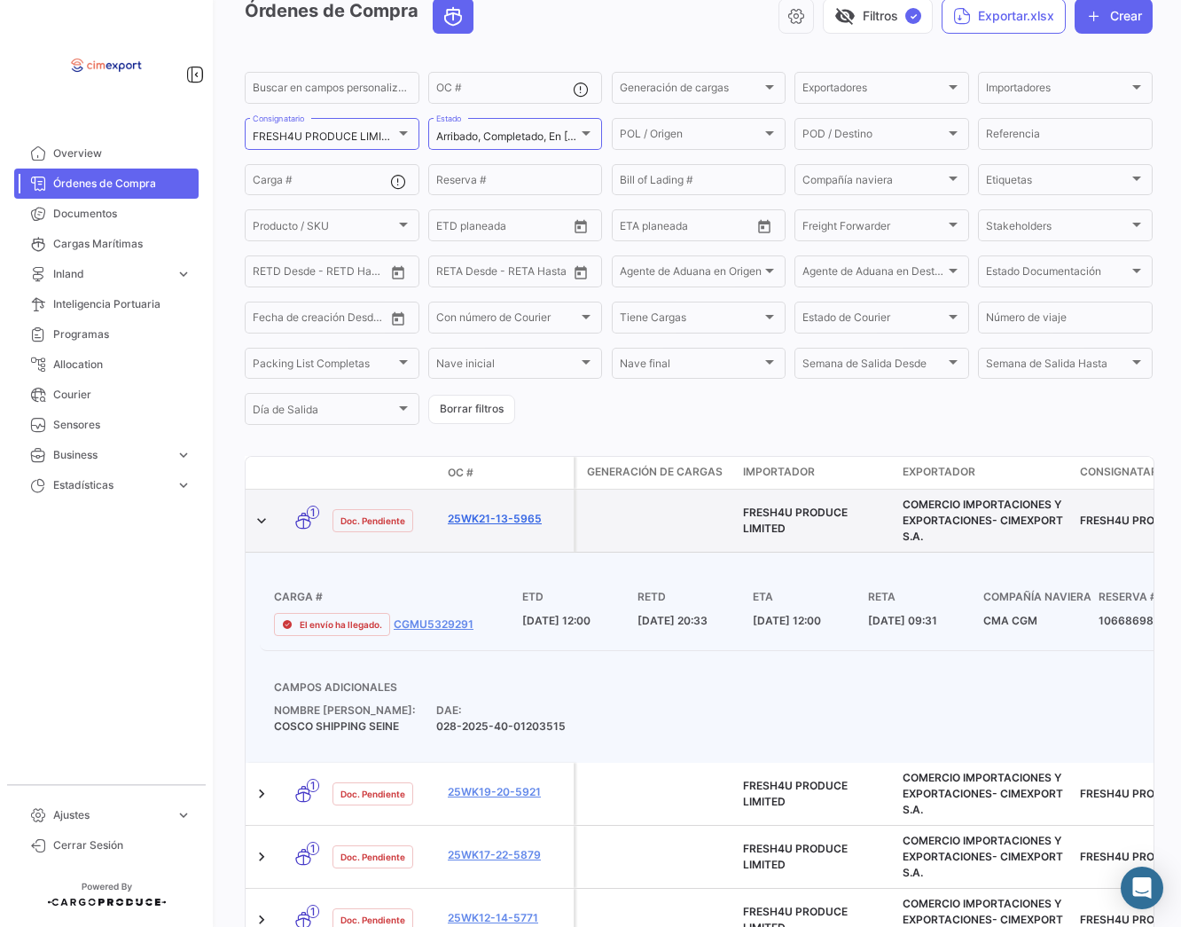
scroll to position [76, 0]
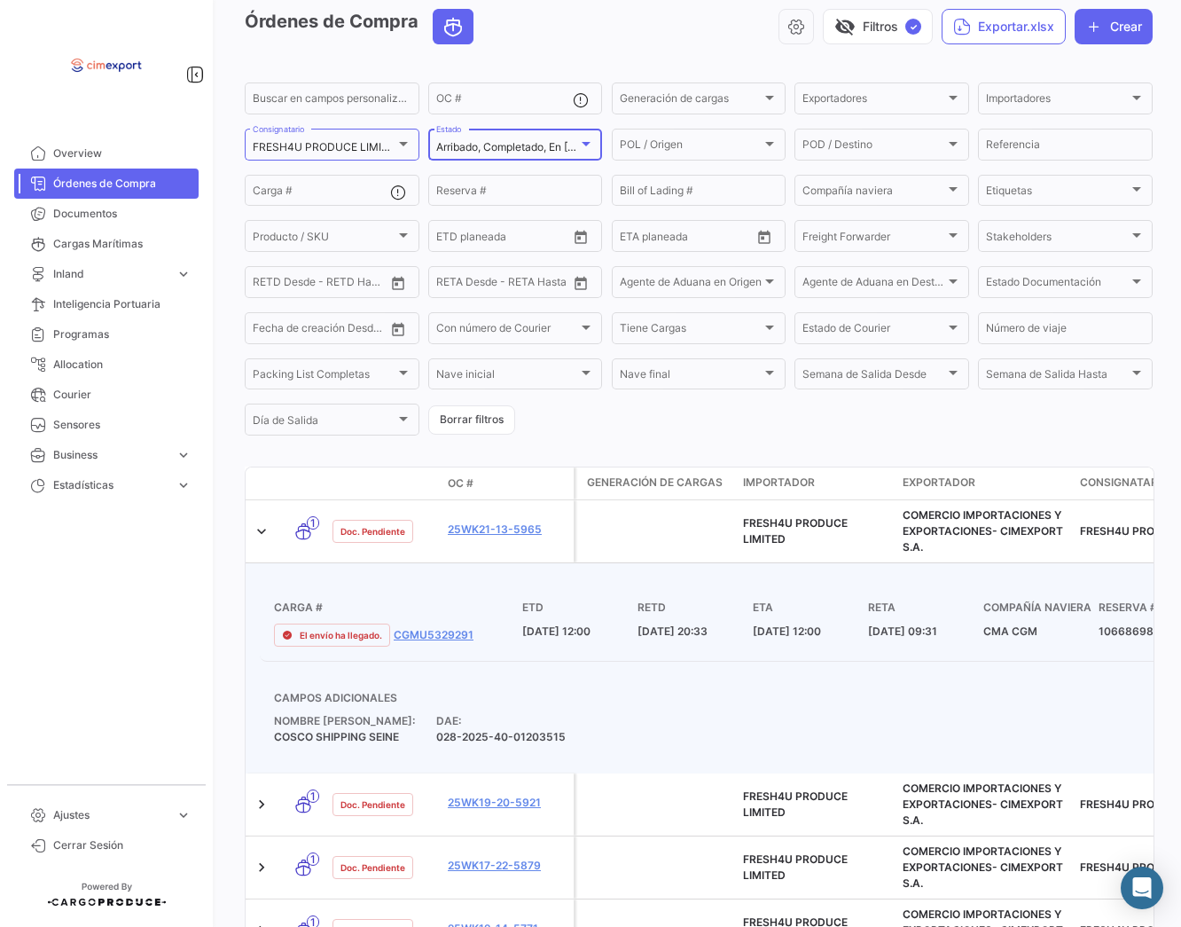
click at [587, 143] on div at bounding box center [586, 144] width 9 height 4
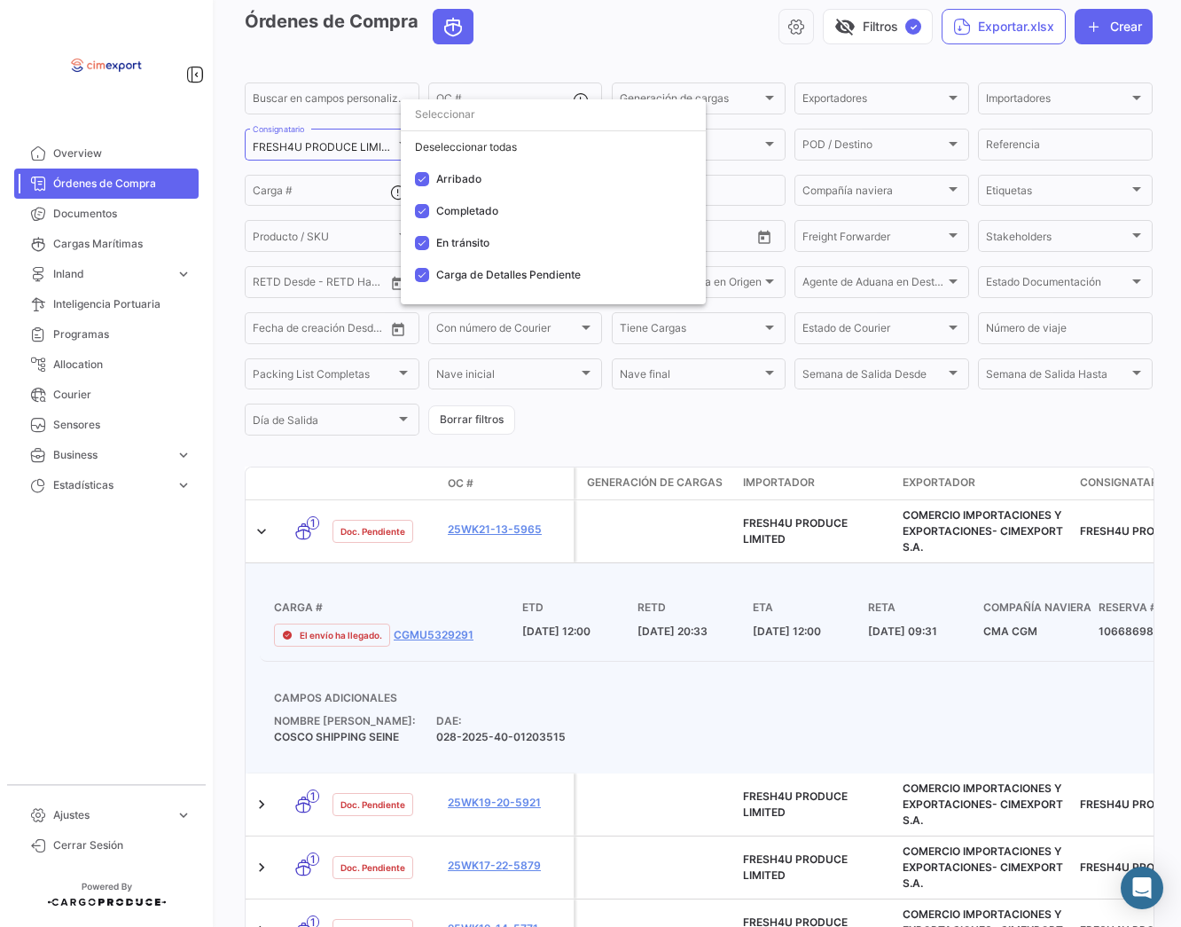
click at [1022, 427] on div at bounding box center [590, 463] width 1181 height 927
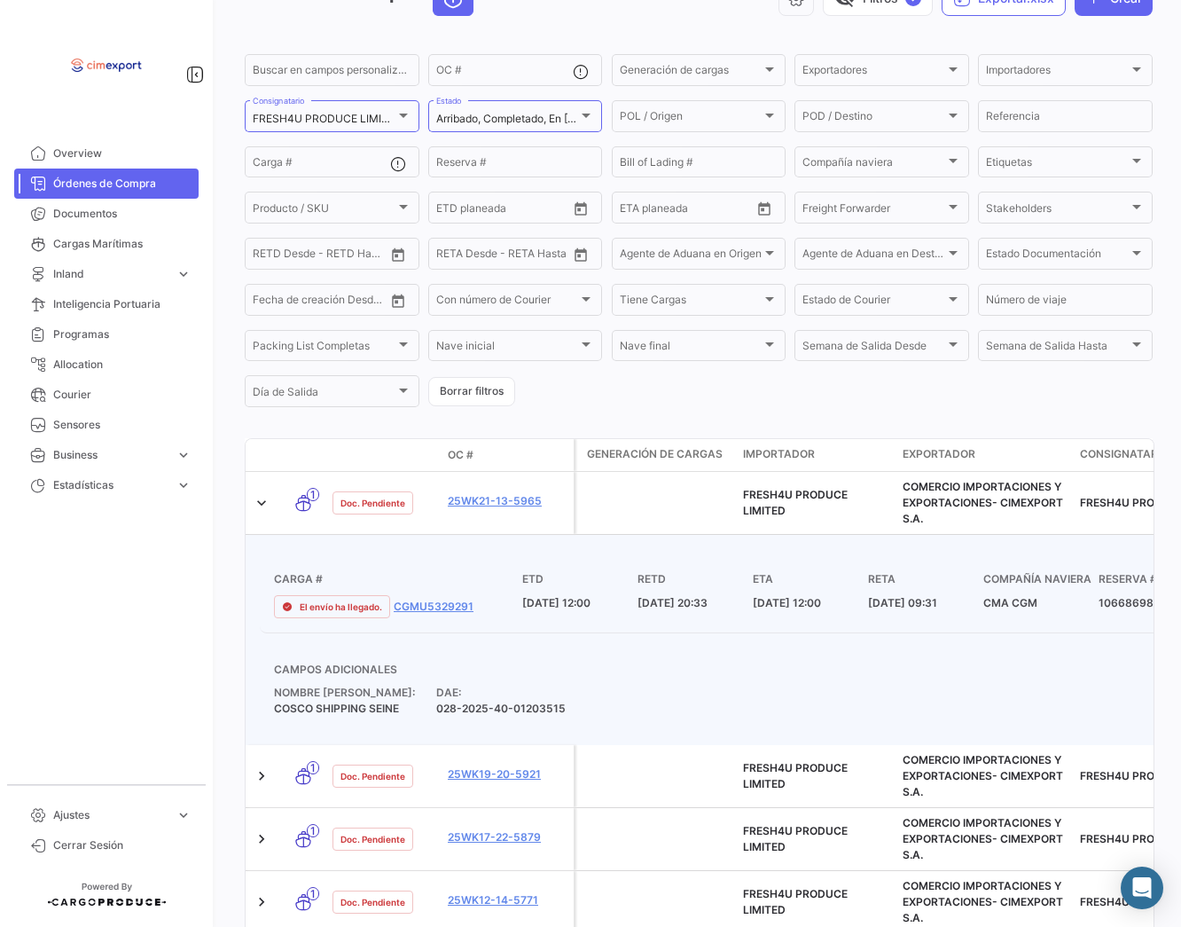
scroll to position [0, 0]
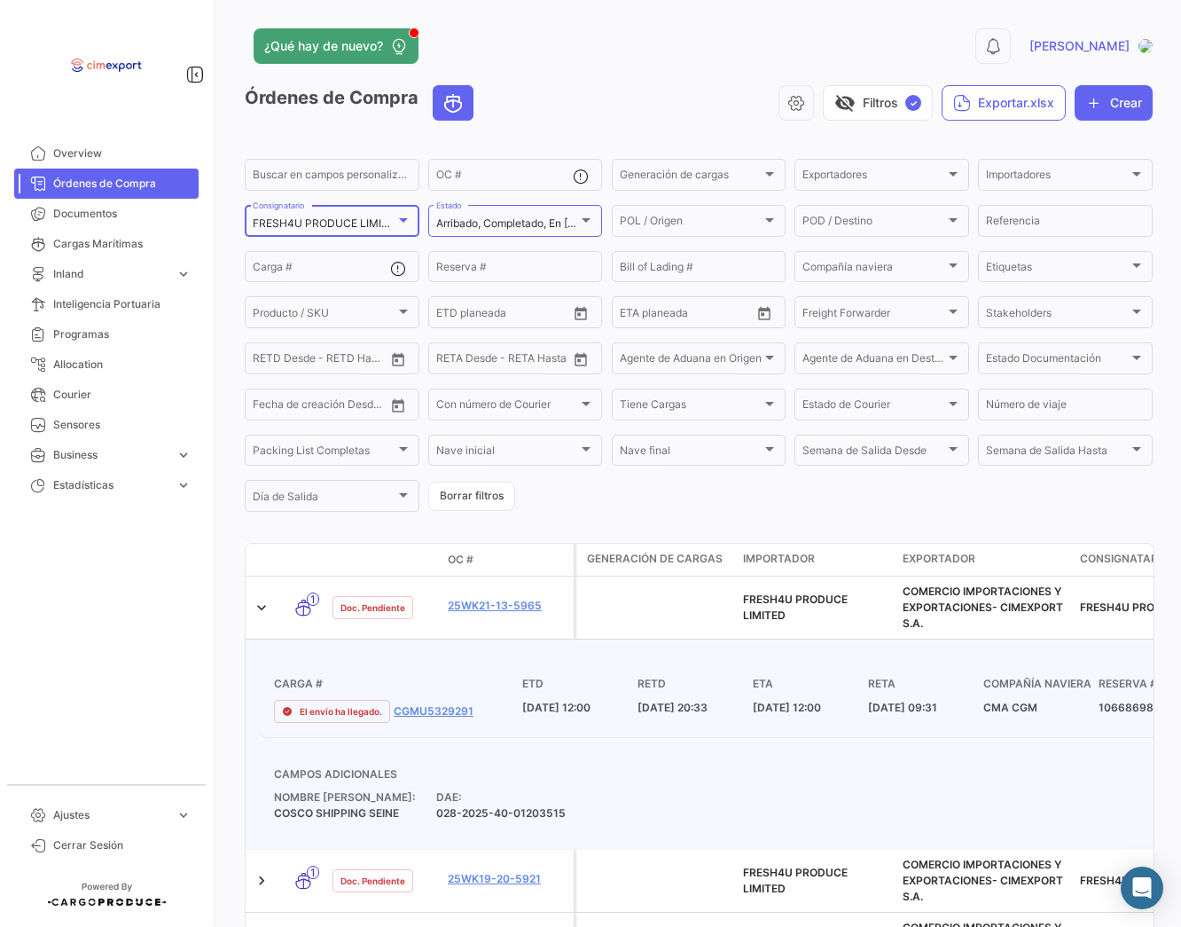
click at [400, 217] on div at bounding box center [403, 220] width 16 height 14
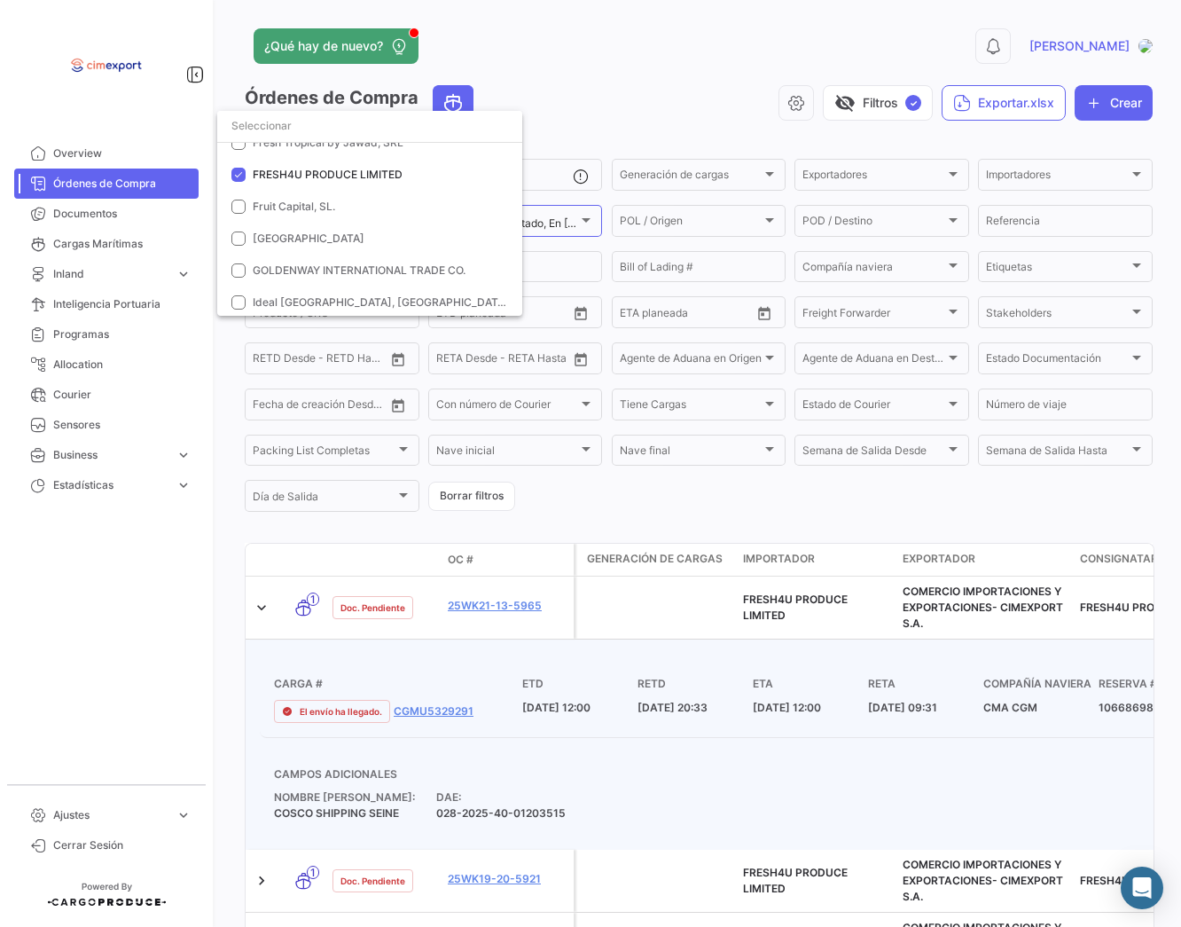
scroll to position [272, 0]
click at [675, 489] on div at bounding box center [590, 463] width 1181 height 927
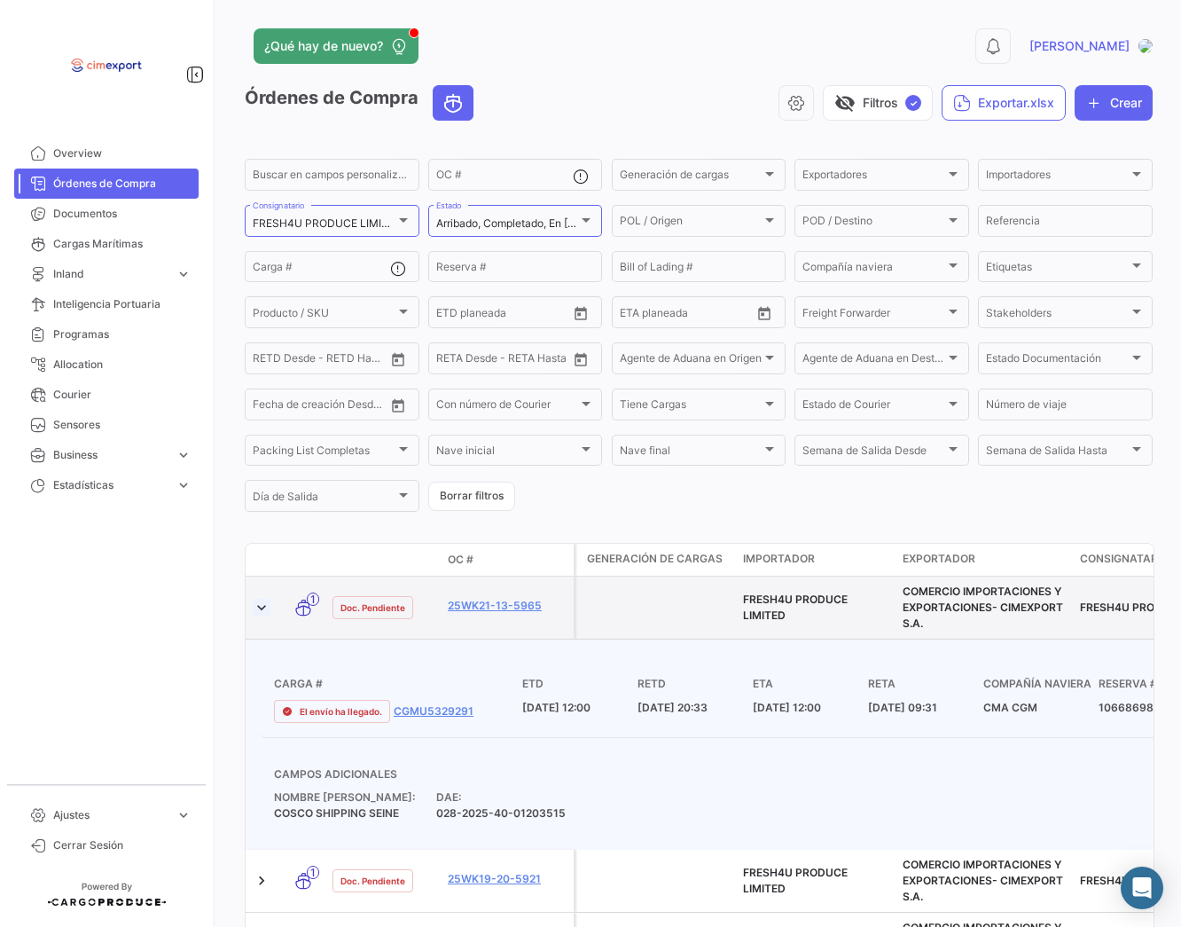
click at [262, 605] on link at bounding box center [262, 607] width 18 height 18
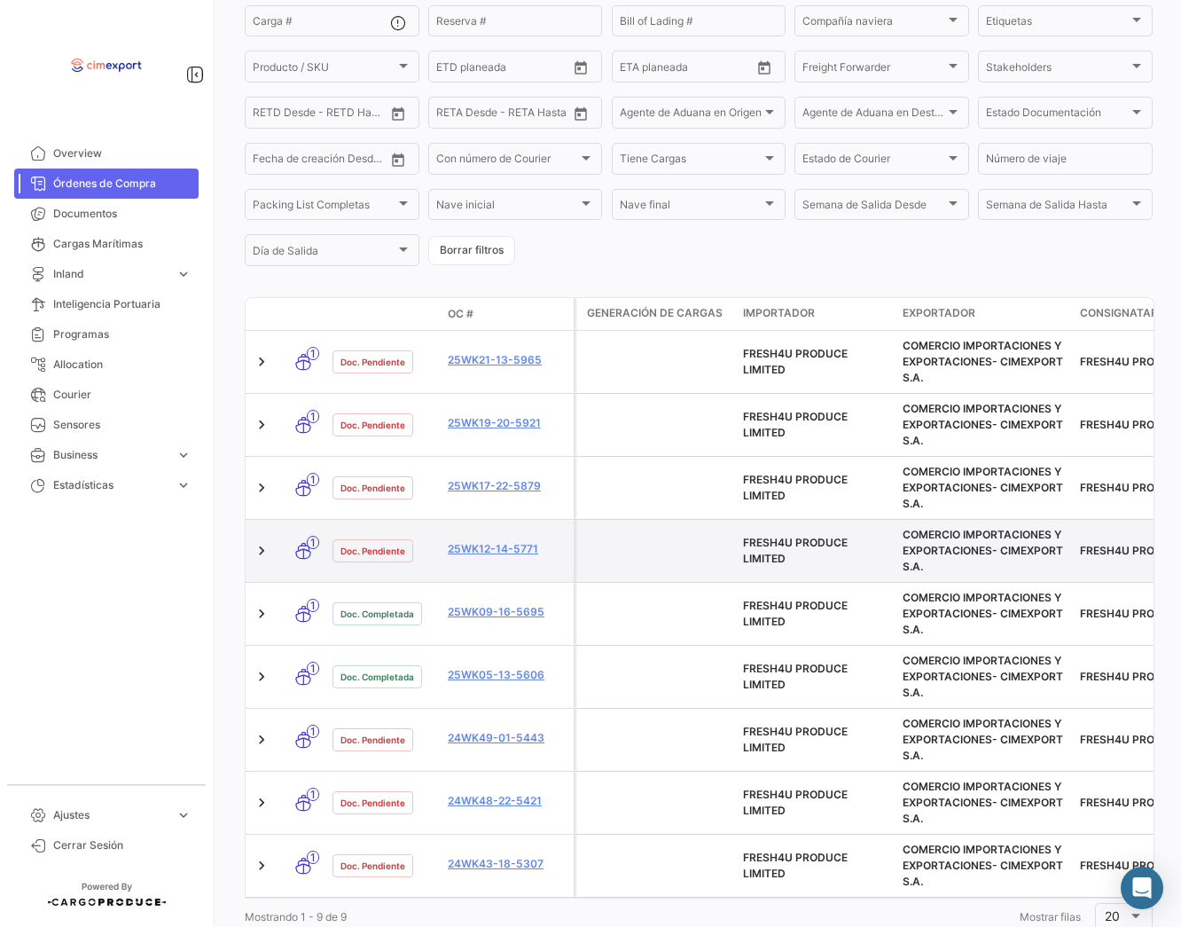
scroll to position [299, 0]
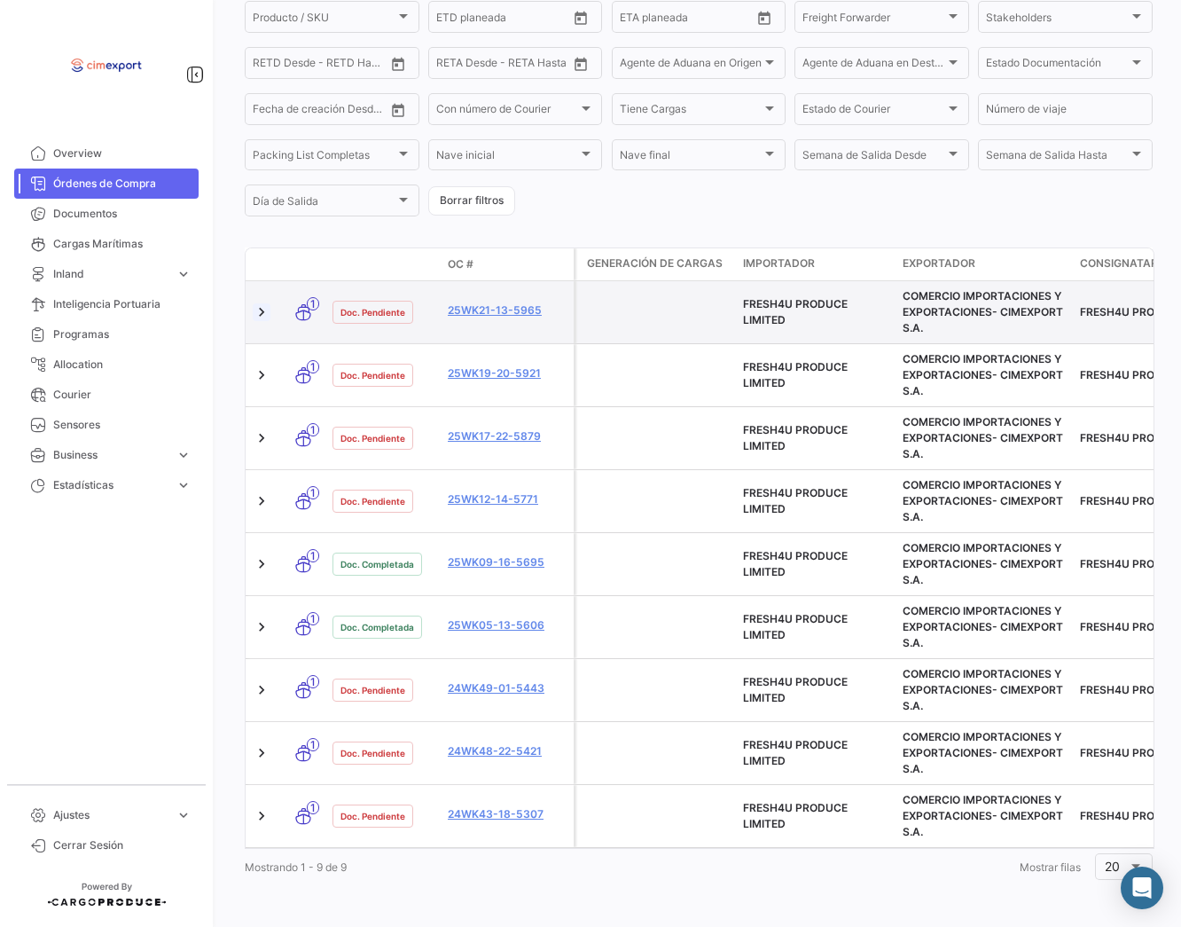
click at [265, 313] on link at bounding box center [262, 312] width 18 height 18
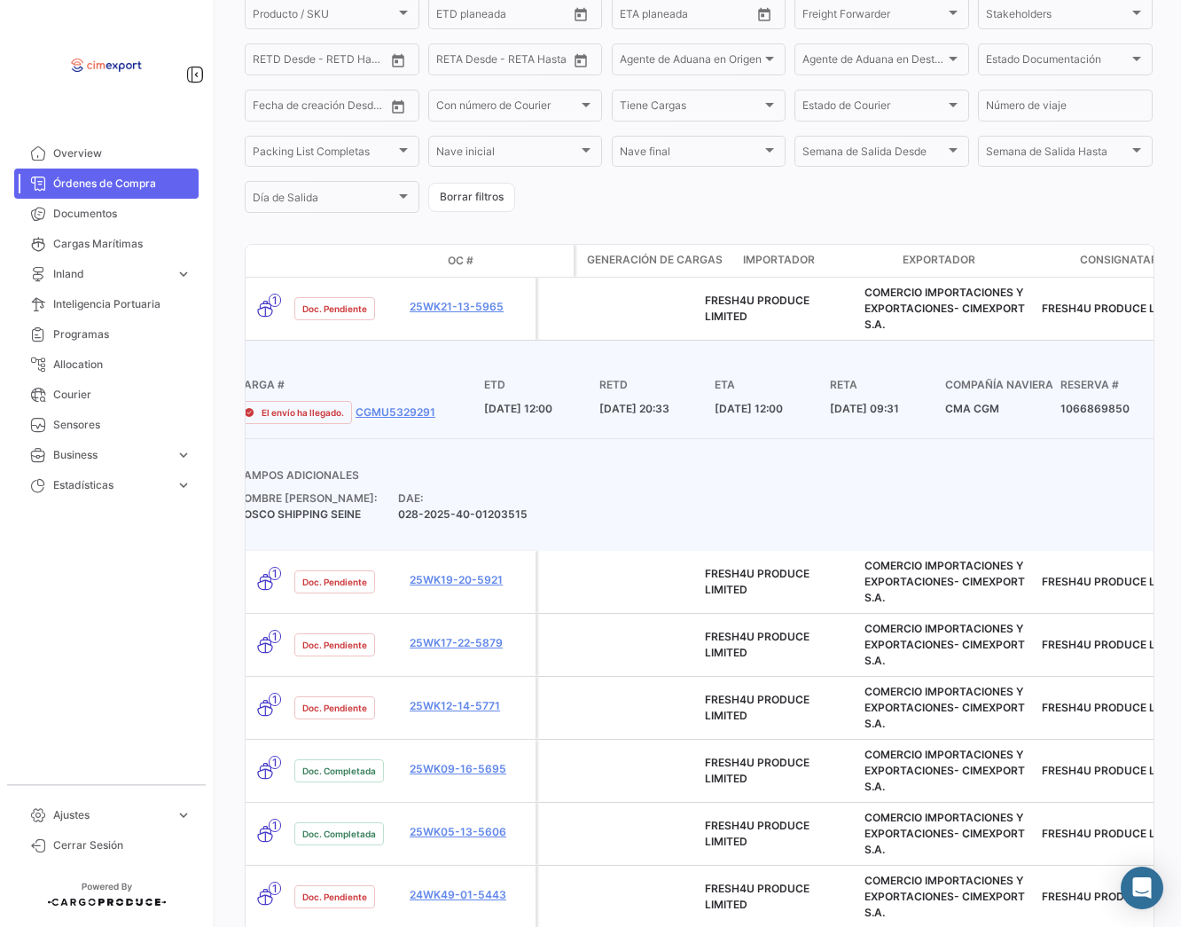
scroll to position [0, 0]
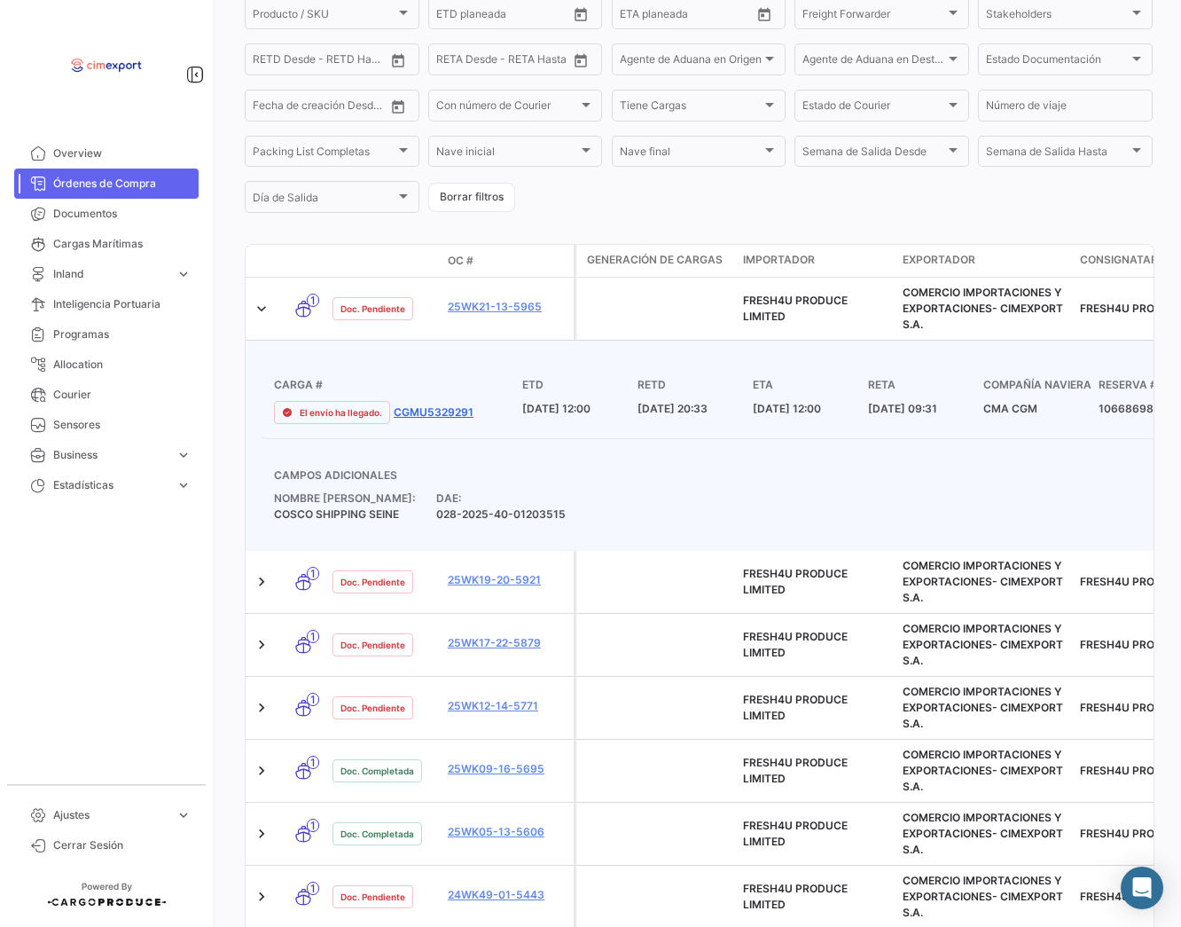
click at [458, 413] on link "CGMU5329291" at bounding box center [434, 412] width 80 height 16
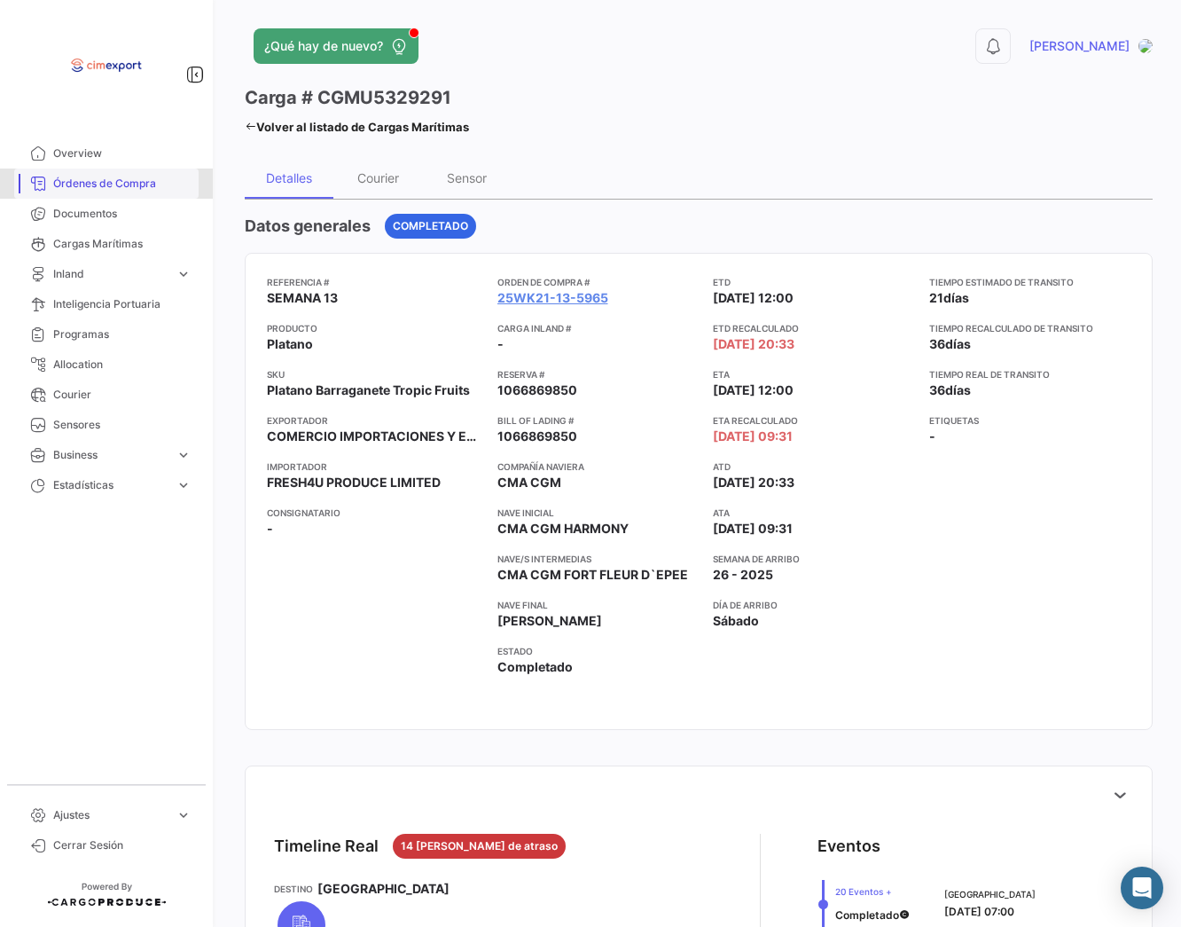
click at [106, 181] on span "Órdenes de Compra" at bounding box center [122, 184] width 138 height 16
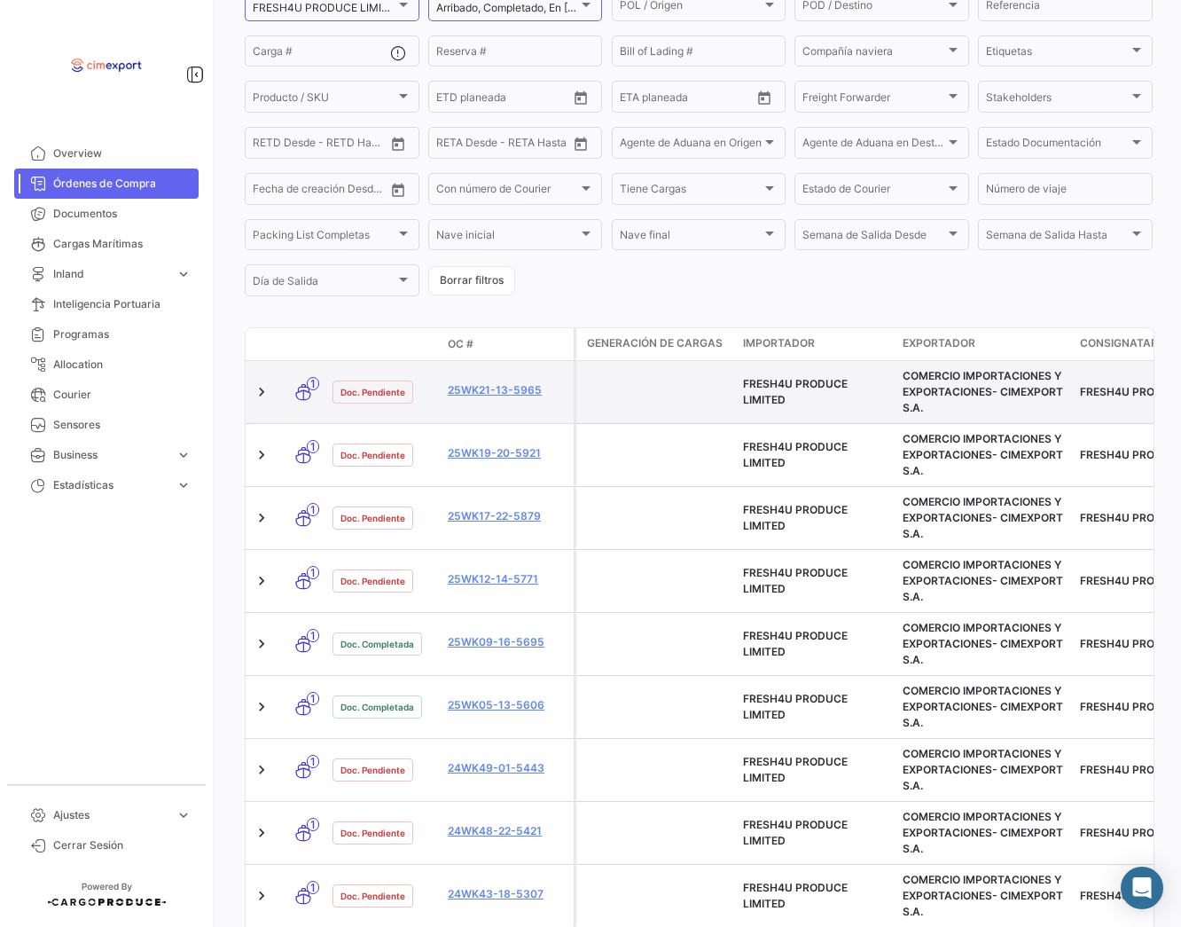
scroll to position [248, 0]
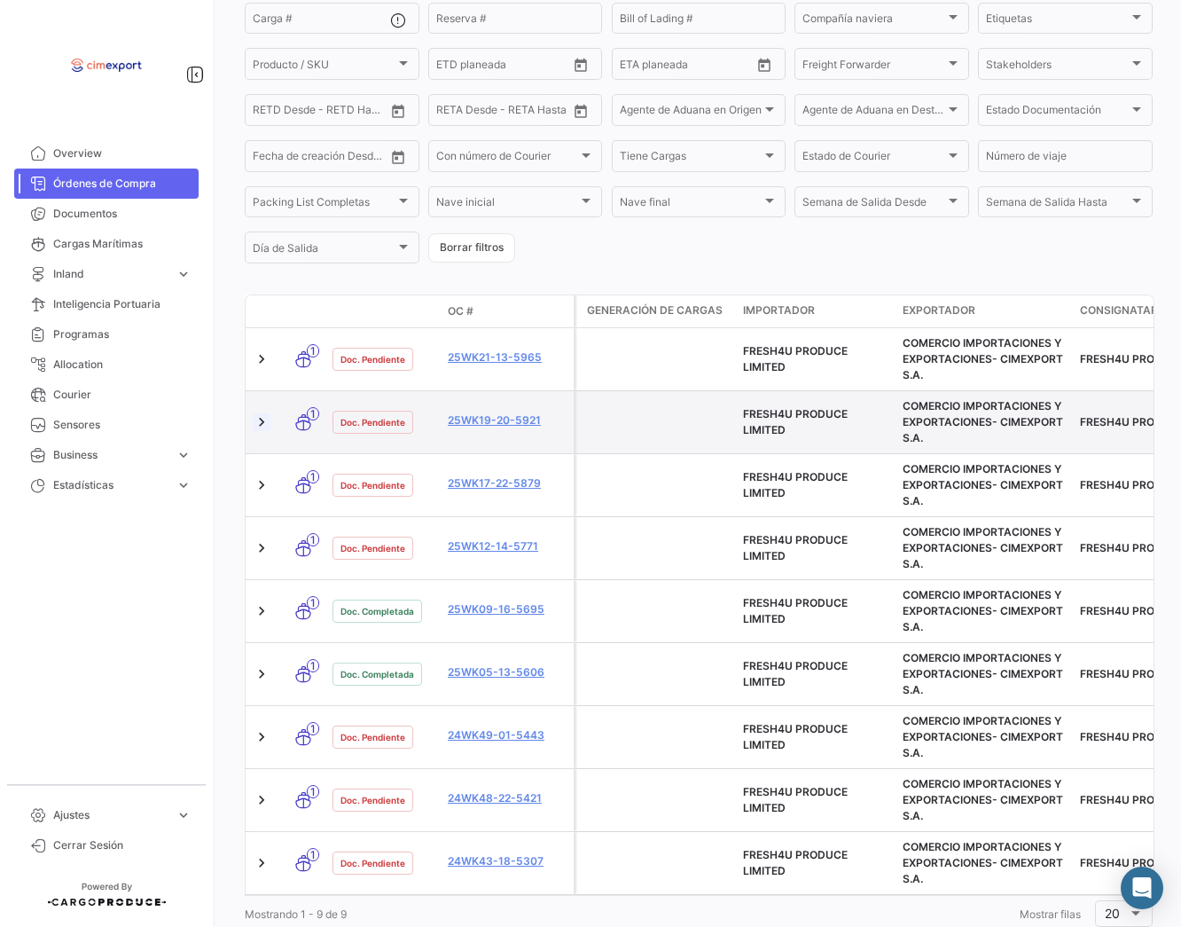
click at [262, 427] on link at bounding box center [262, 422] width 18 height 18
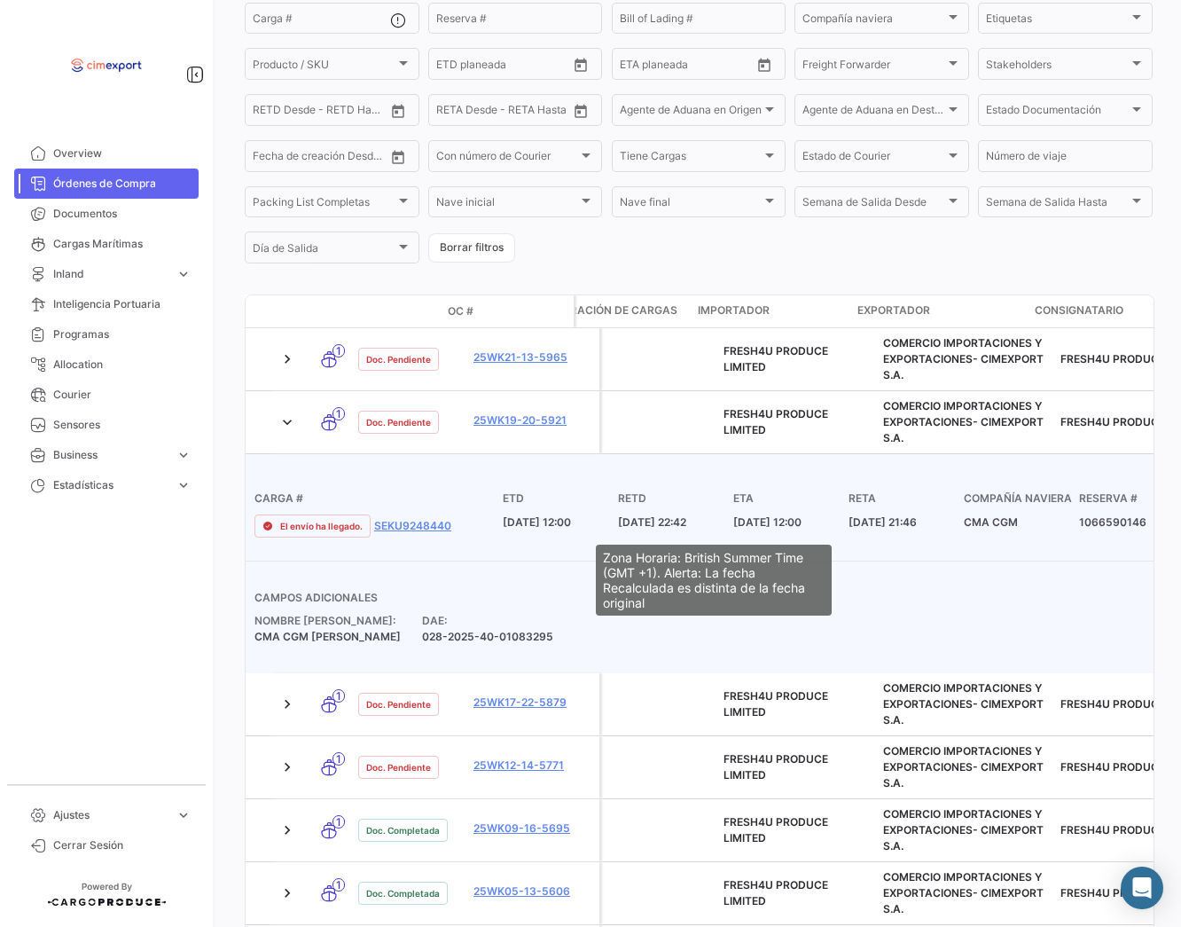
scroll to position [0, 0]
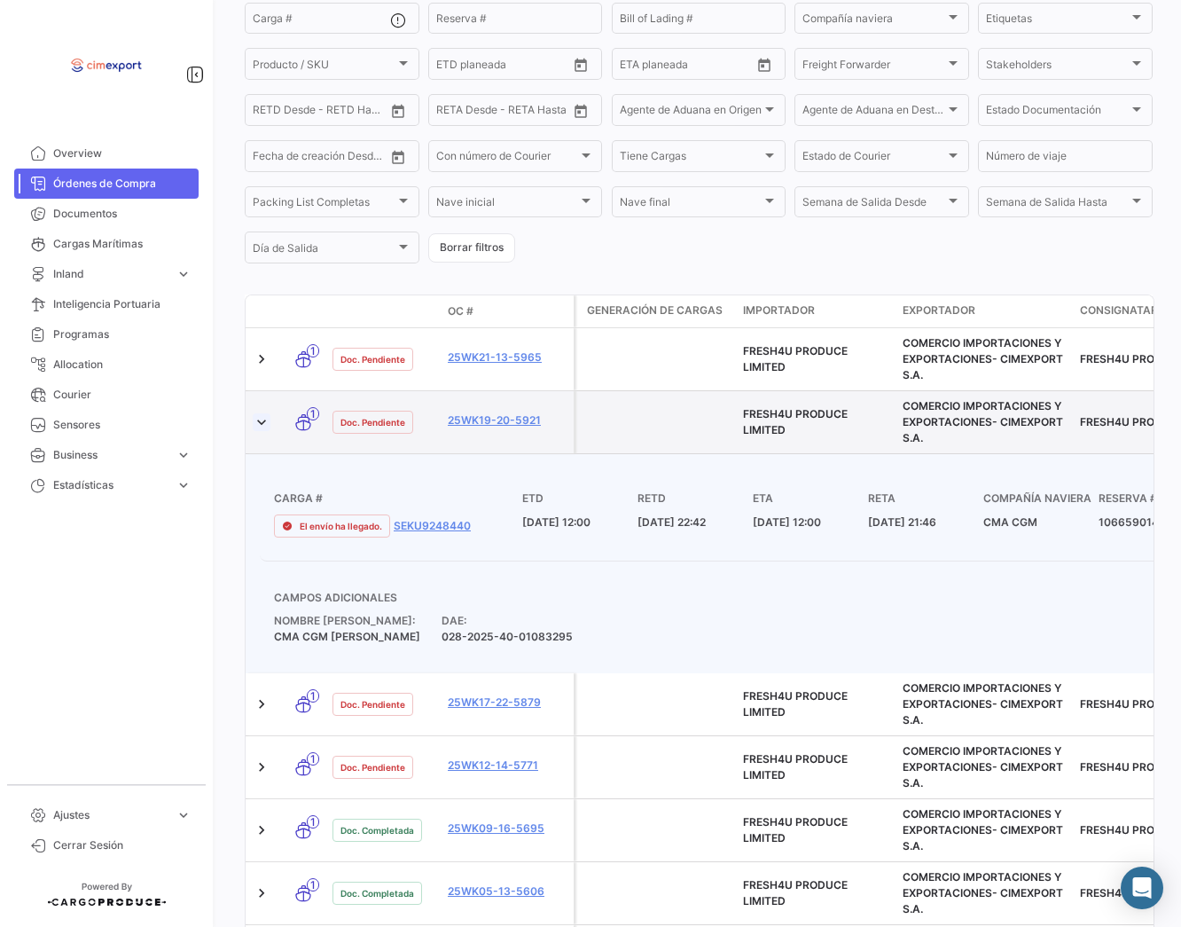
click at [266, 426] on link at bounding box center [262, 422] width 18 height 18
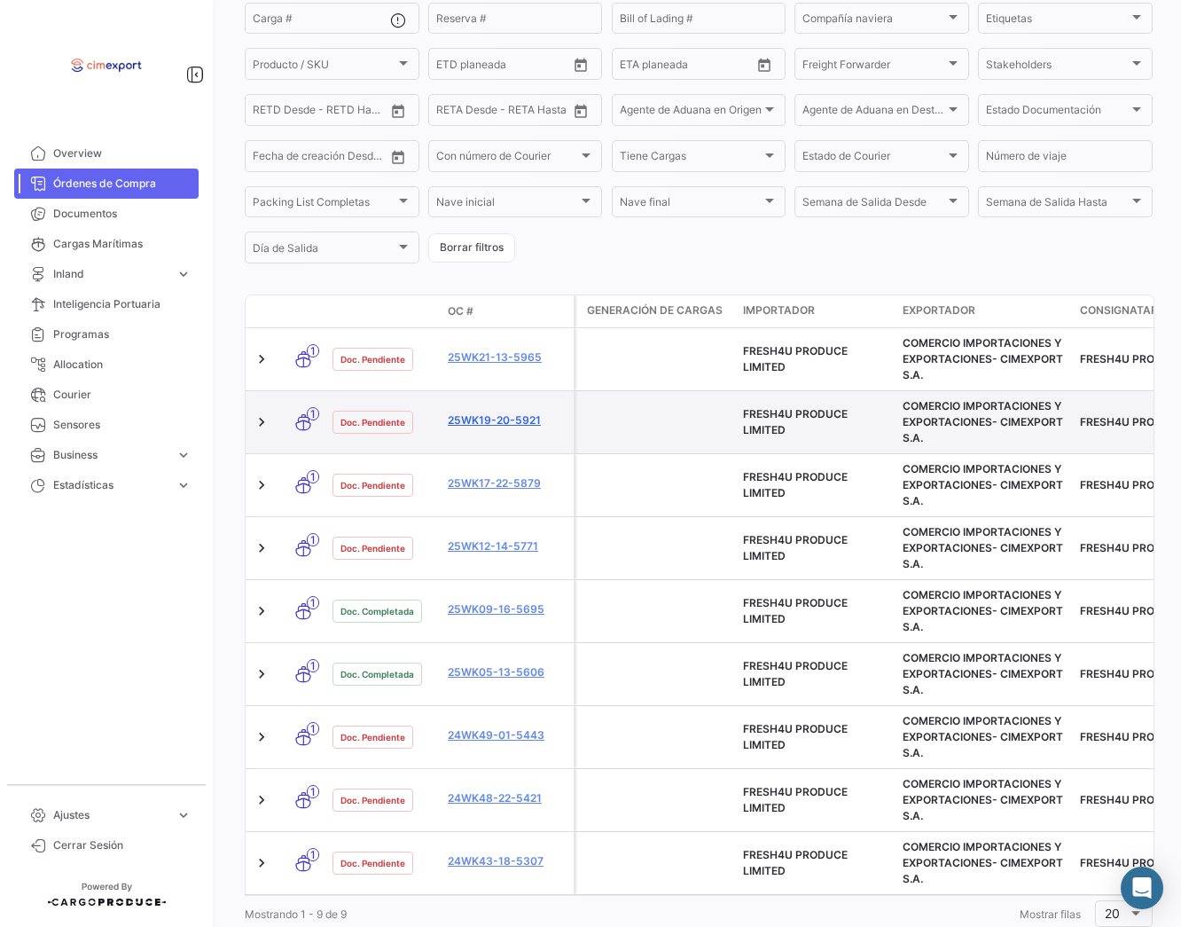
scroll to position [251, 0]
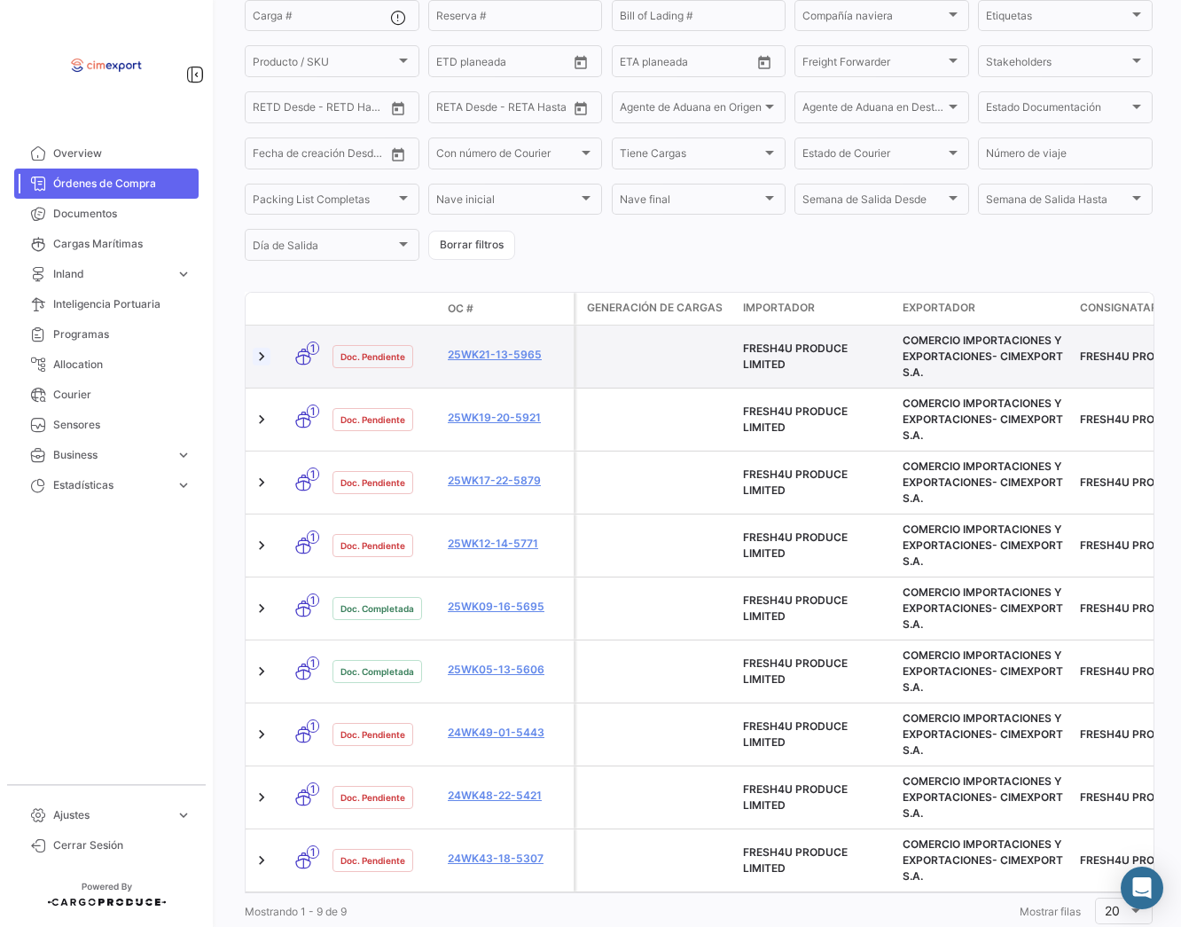
click at [262, 364] on link at bounding box center [262, 357] width 18 height 18
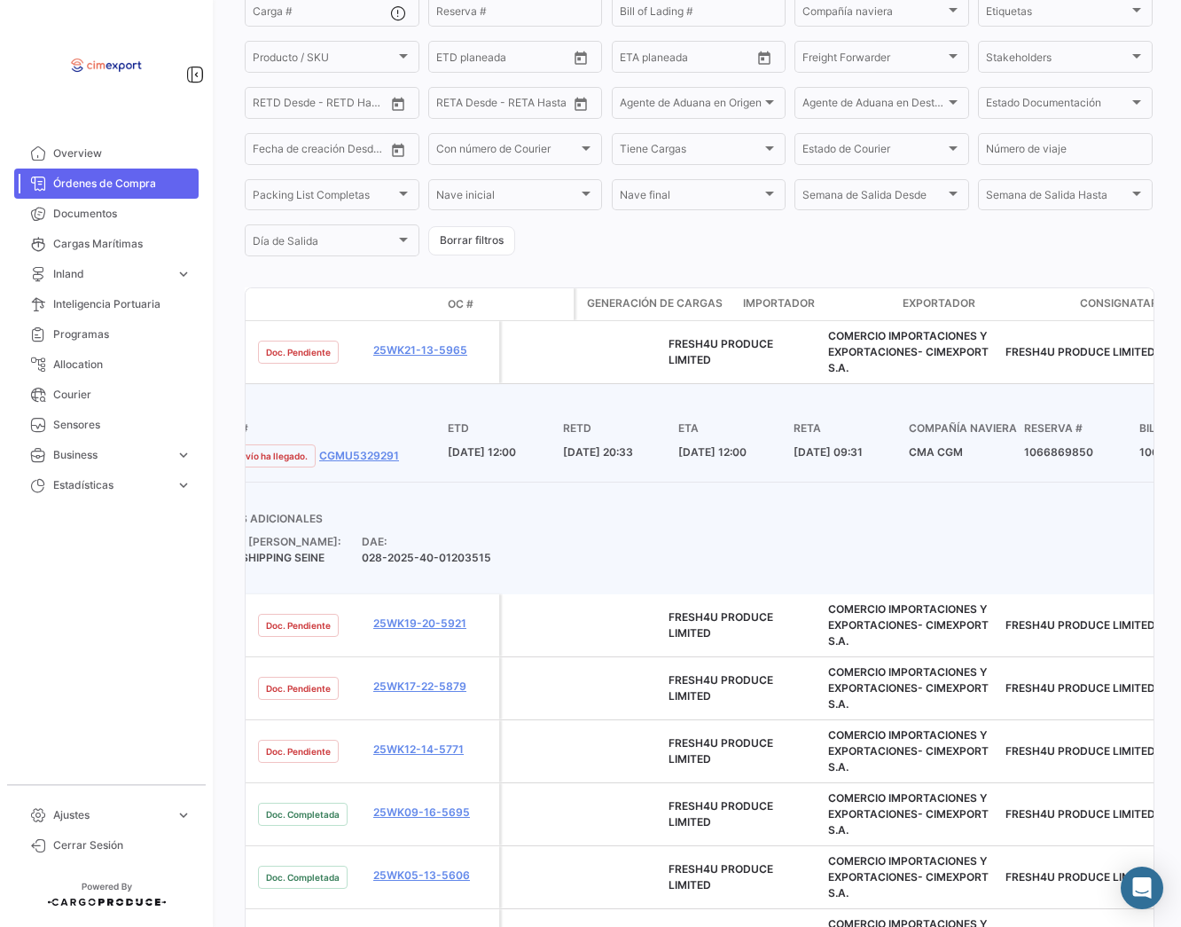
scroll to position [0, 0]
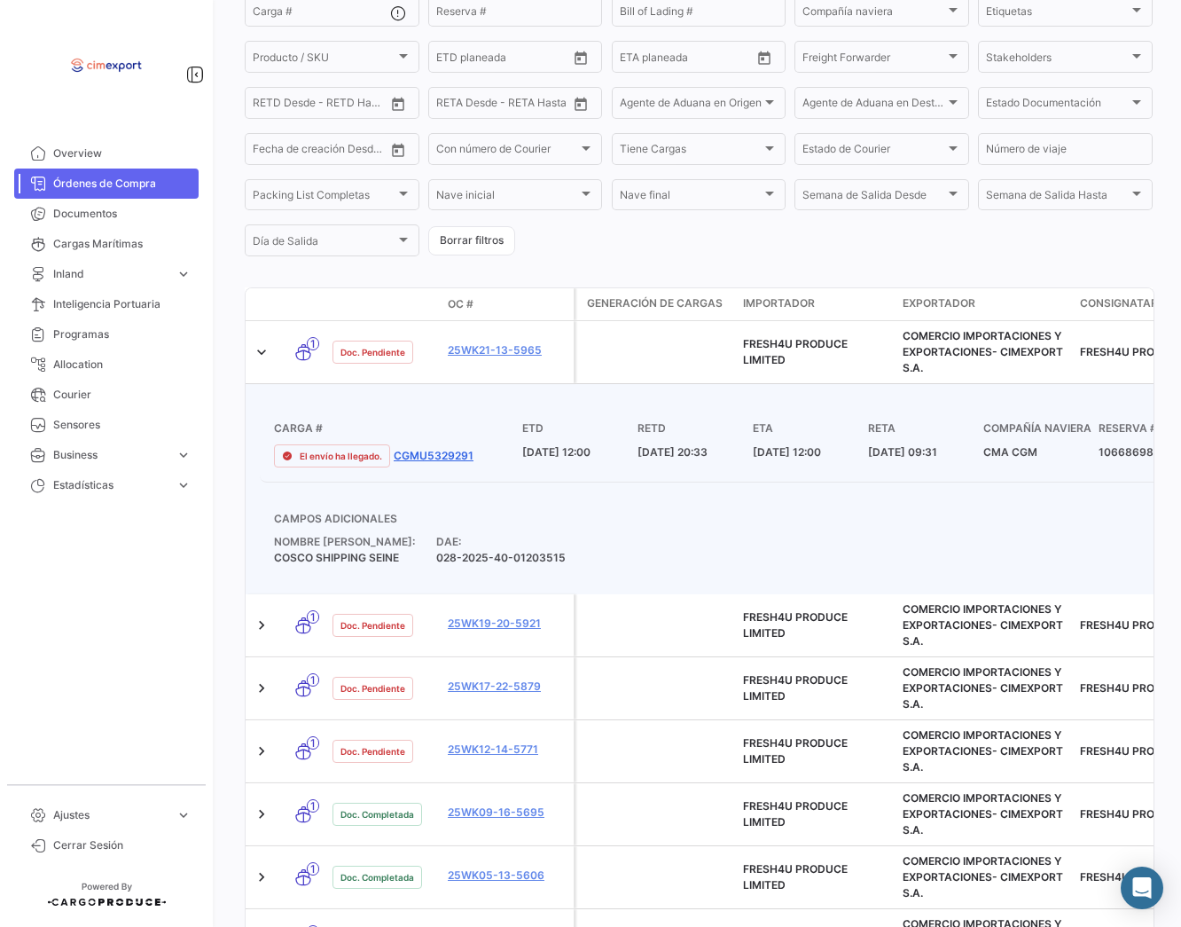
click at [450, 463] on link "CGMU5329291" at bounding box center [434, 456] width 80 height 16
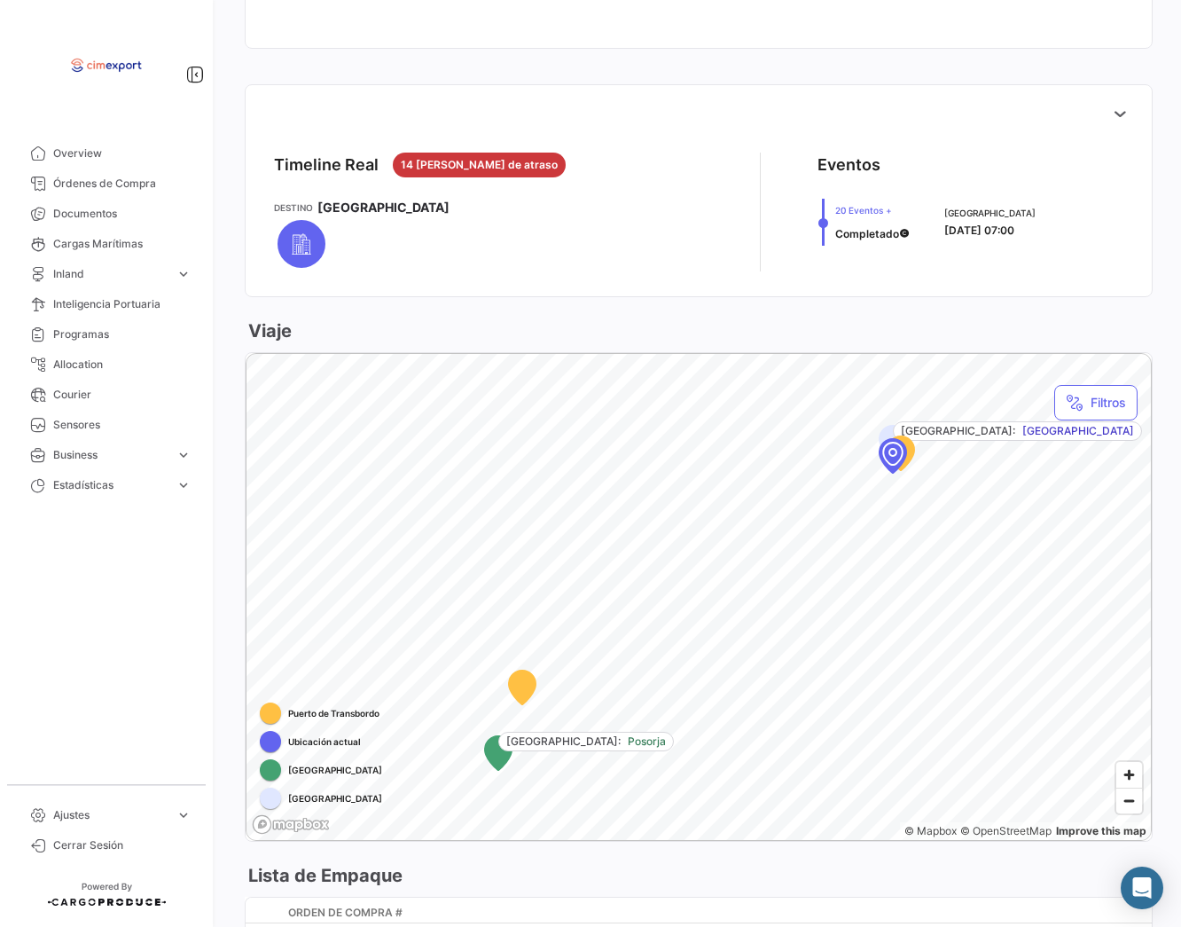
scroll to position [682, 0]
click at [1111, 113] on icon at bounding box center [1120, 113] width 18 height 18
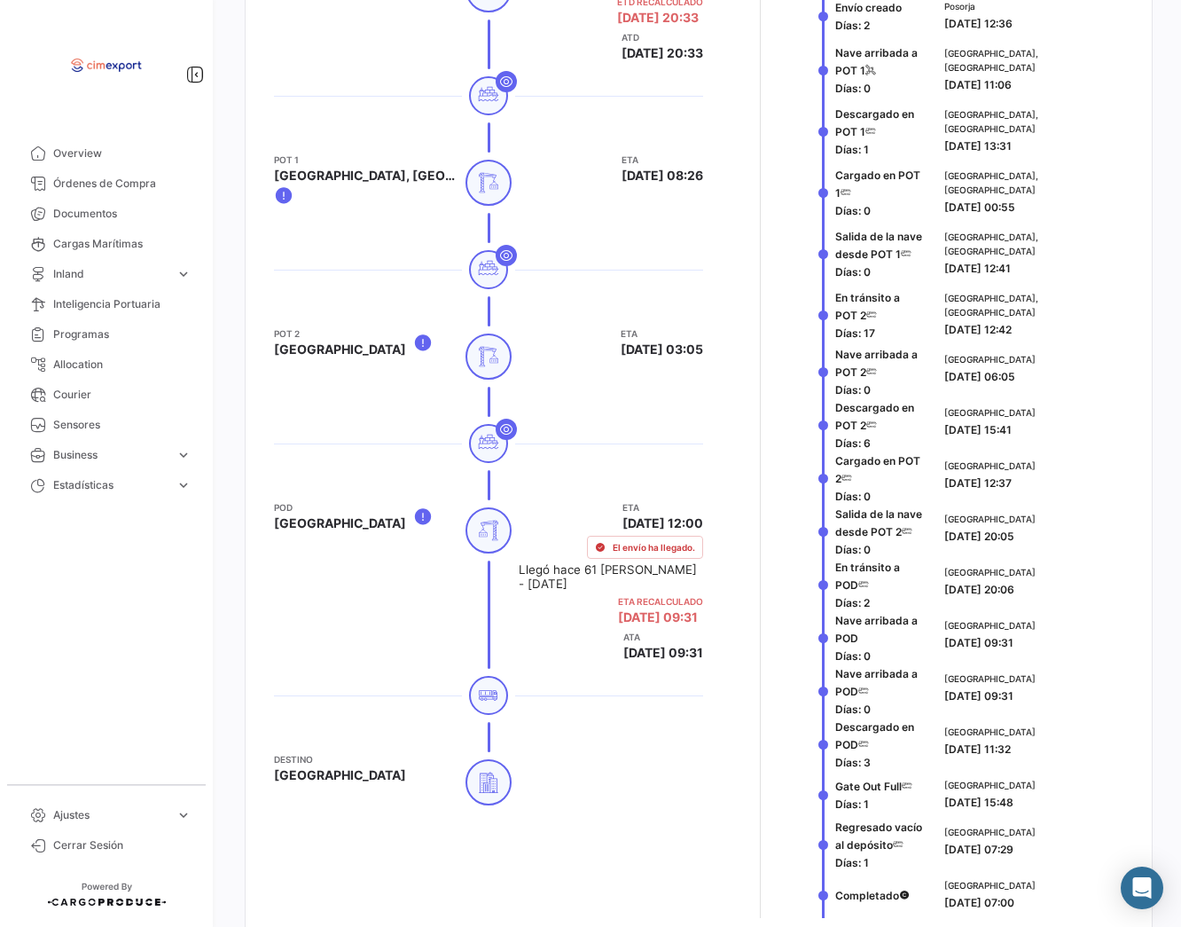
scroll to position [1095, 0]
